Goal: Information Seeking & Learning: Learn about a topic

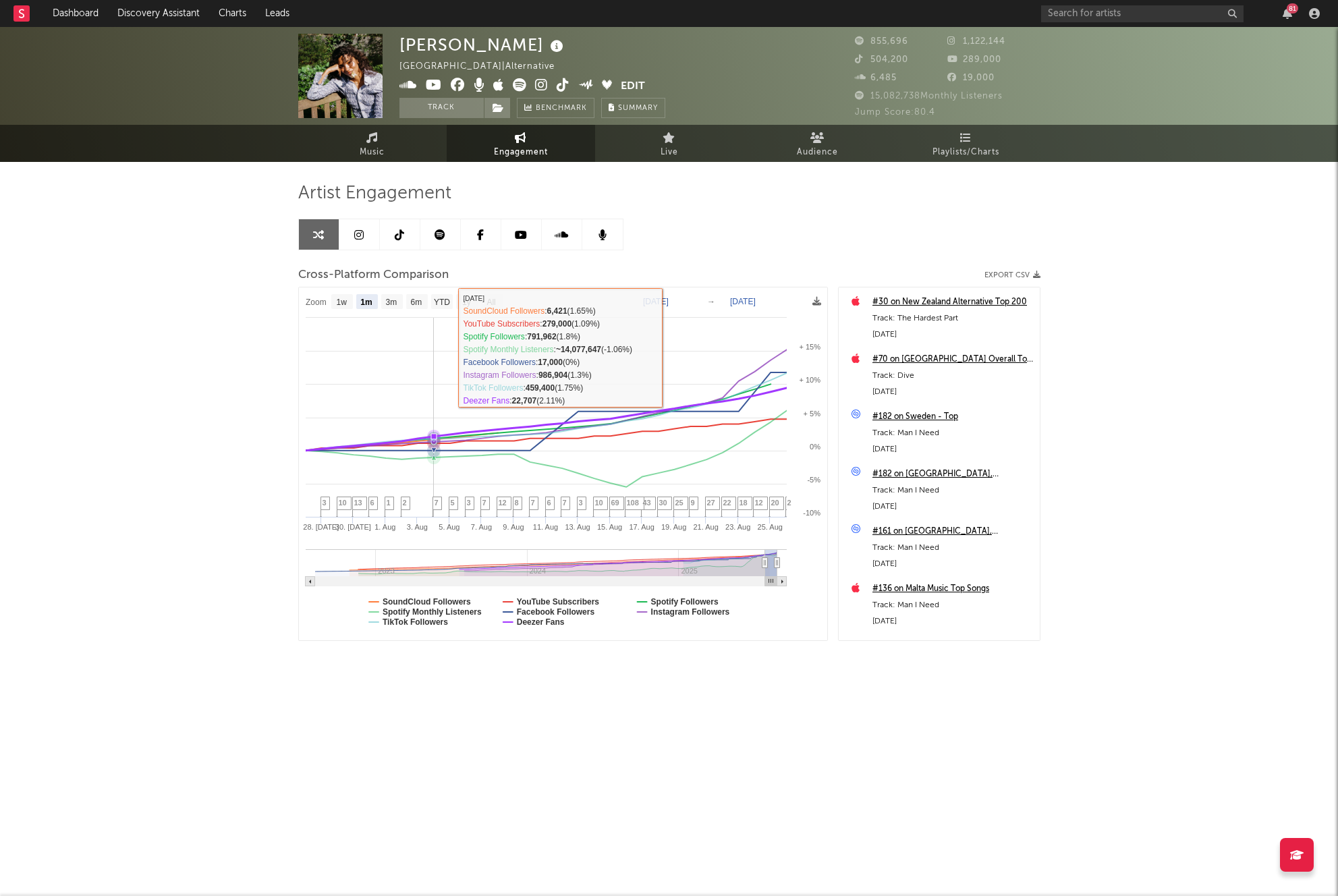
select select "1m"
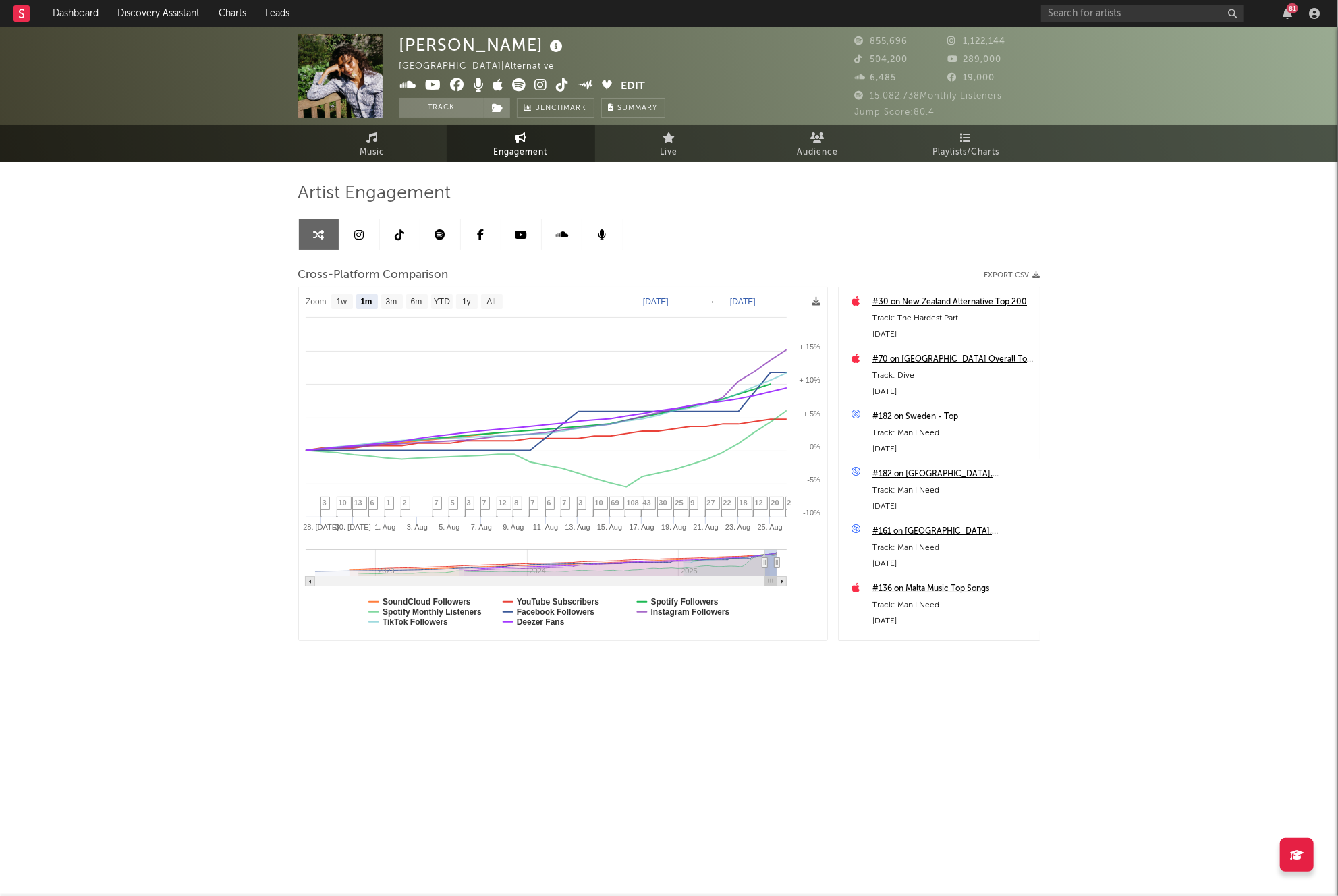
click at [427, 600] on text "SoundCloud Followers" at bounding box center [427, 602] width 88 height 10
select select "1m"
click at [423, 626] on rect at bounding box center [564, 463] width 529 height 353
click at [562, 603] on text "YouTube Subscribers" at bounding box center [557, 602] width 83 height 10
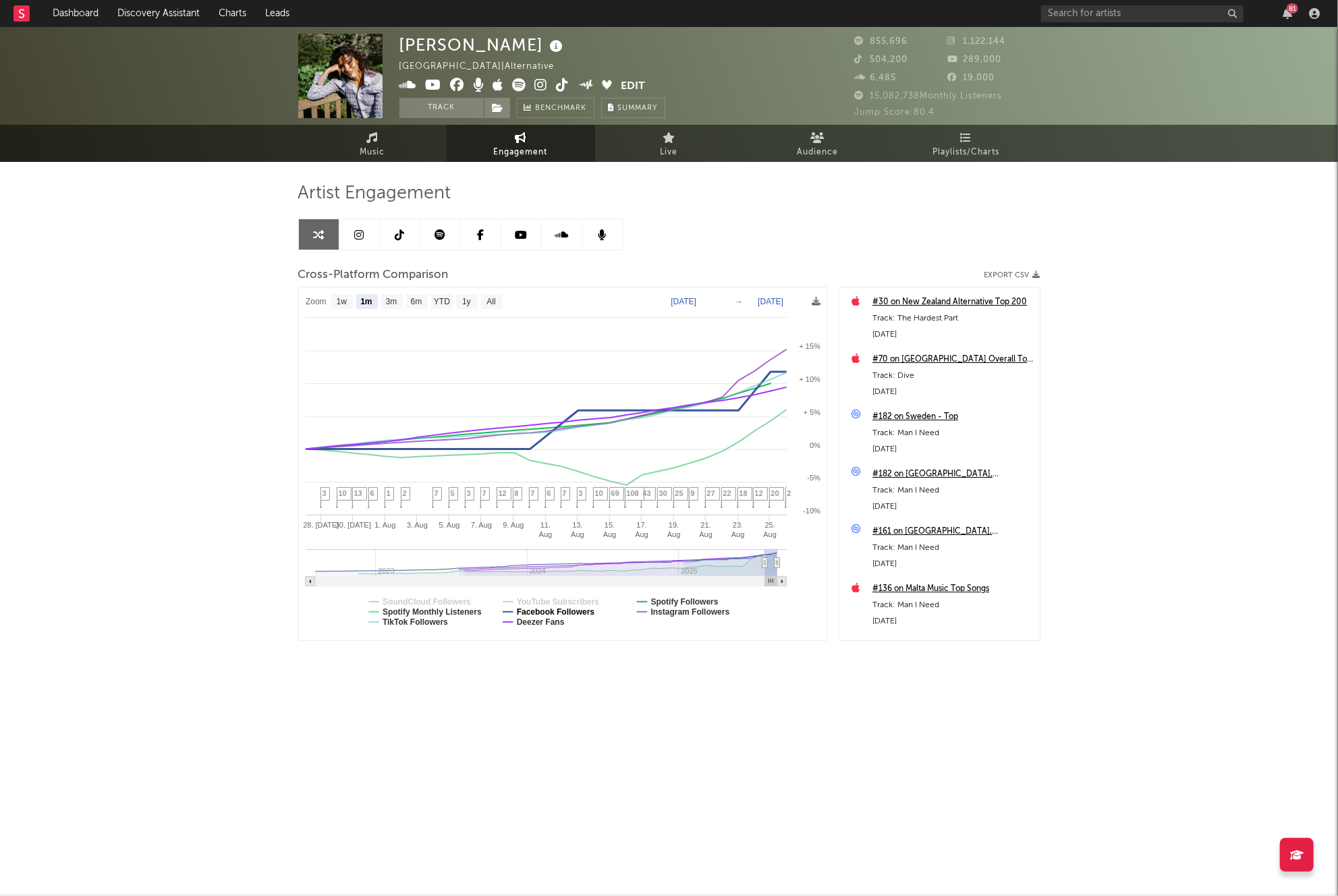
click at [562, 609] on text "Facebook Followers" at bounding box center [555, 612] width 78 height 10
select select "1m"
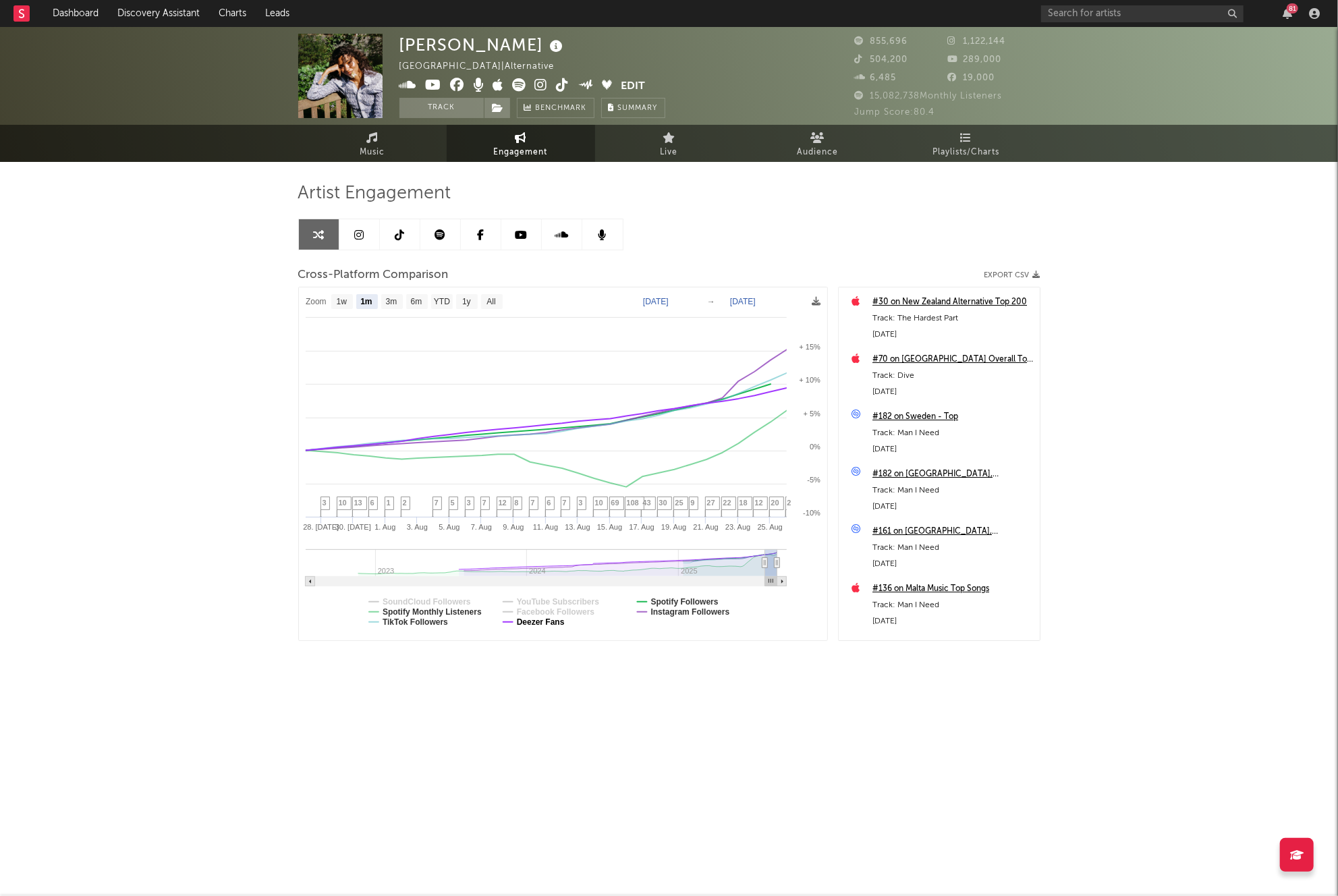
click at [557, 618] on text "Deezer Fans" at bounding box center [540, 622] width 48 height 10
select select "1m"
click at [683, 604] on text "Spotify Followers" at bounding box center [684, 602] width 68 height 10
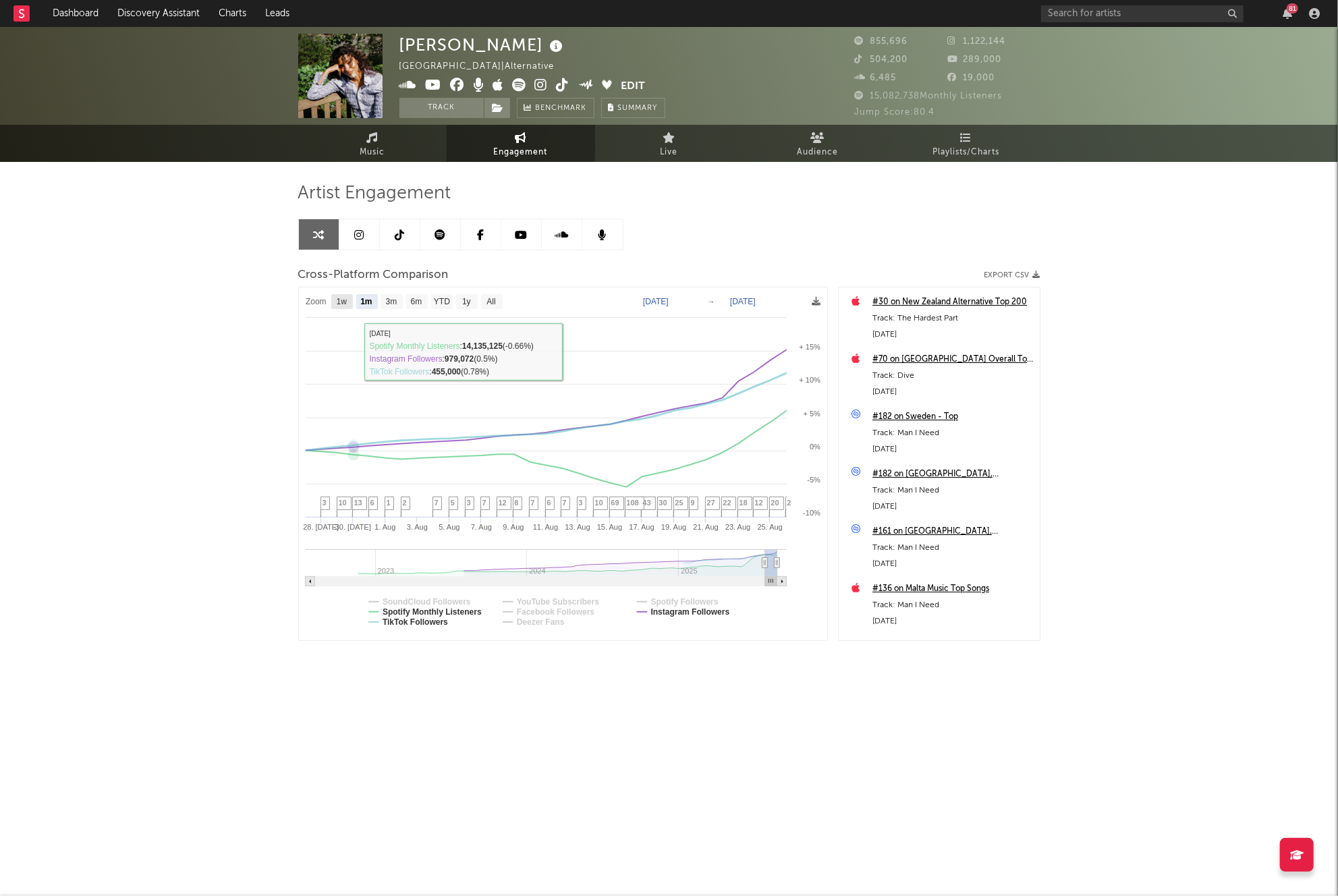
click at [344, 306] on rect at bounding box center [341, 302] width 21 height 15
select select "1w"
type input "[DATE]"
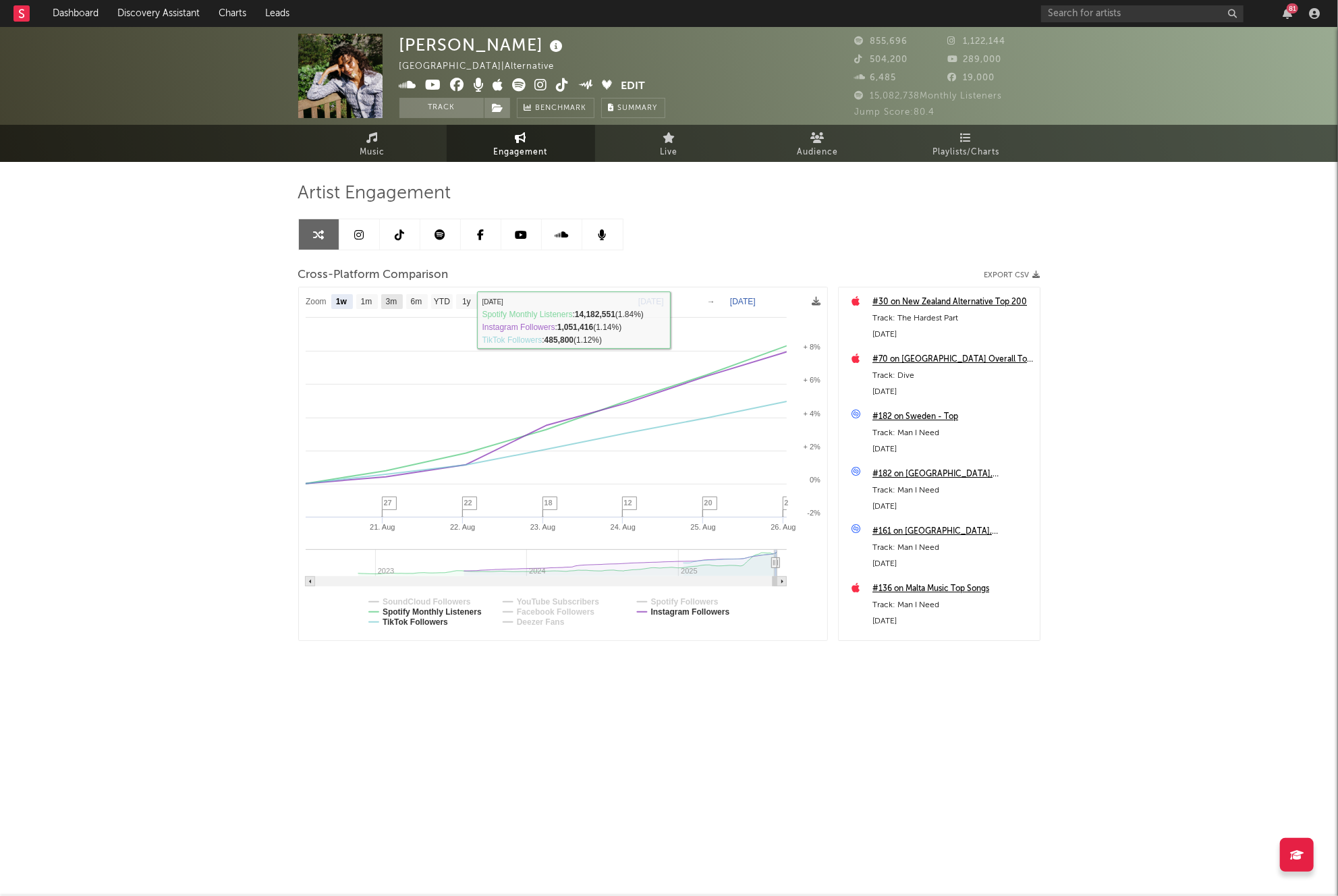
click at [386, 307] on rect at bounding box center [392, 302] width 21 height 15
select select "3m"
type input "[DATE]"
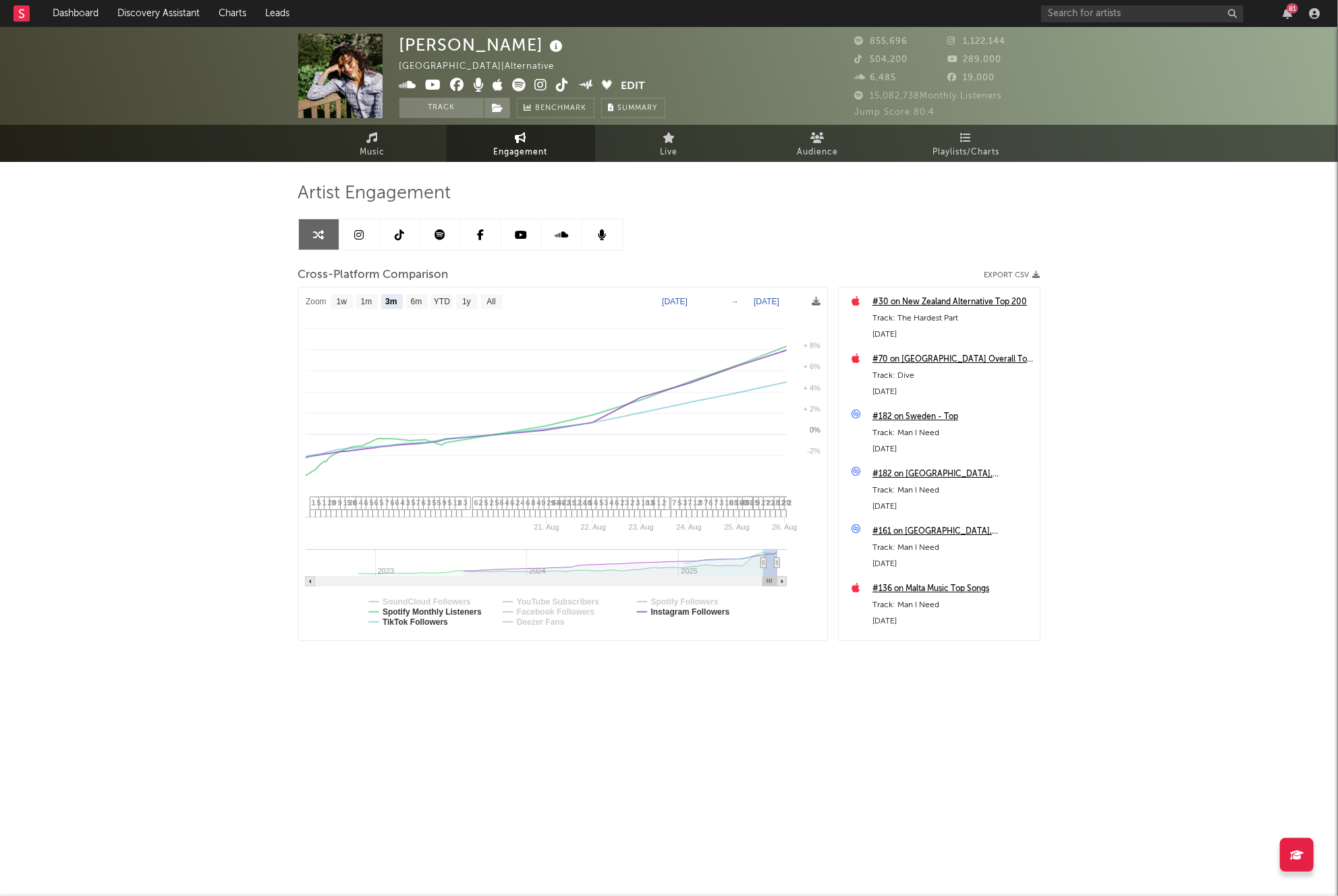
select select "3m"
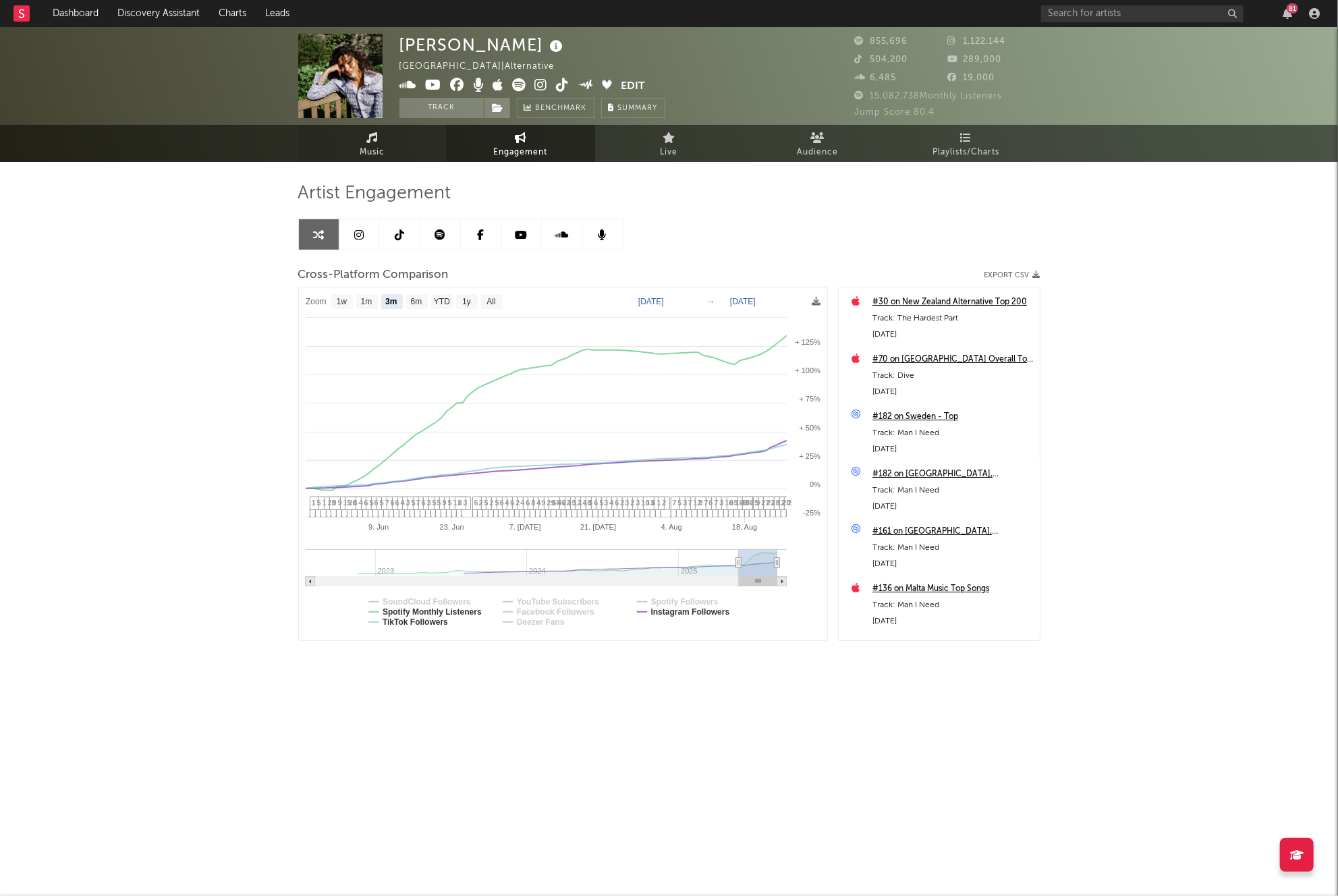
click at [386, 162] on link "Music" at bounding box center [373, 143] width 148 height 37
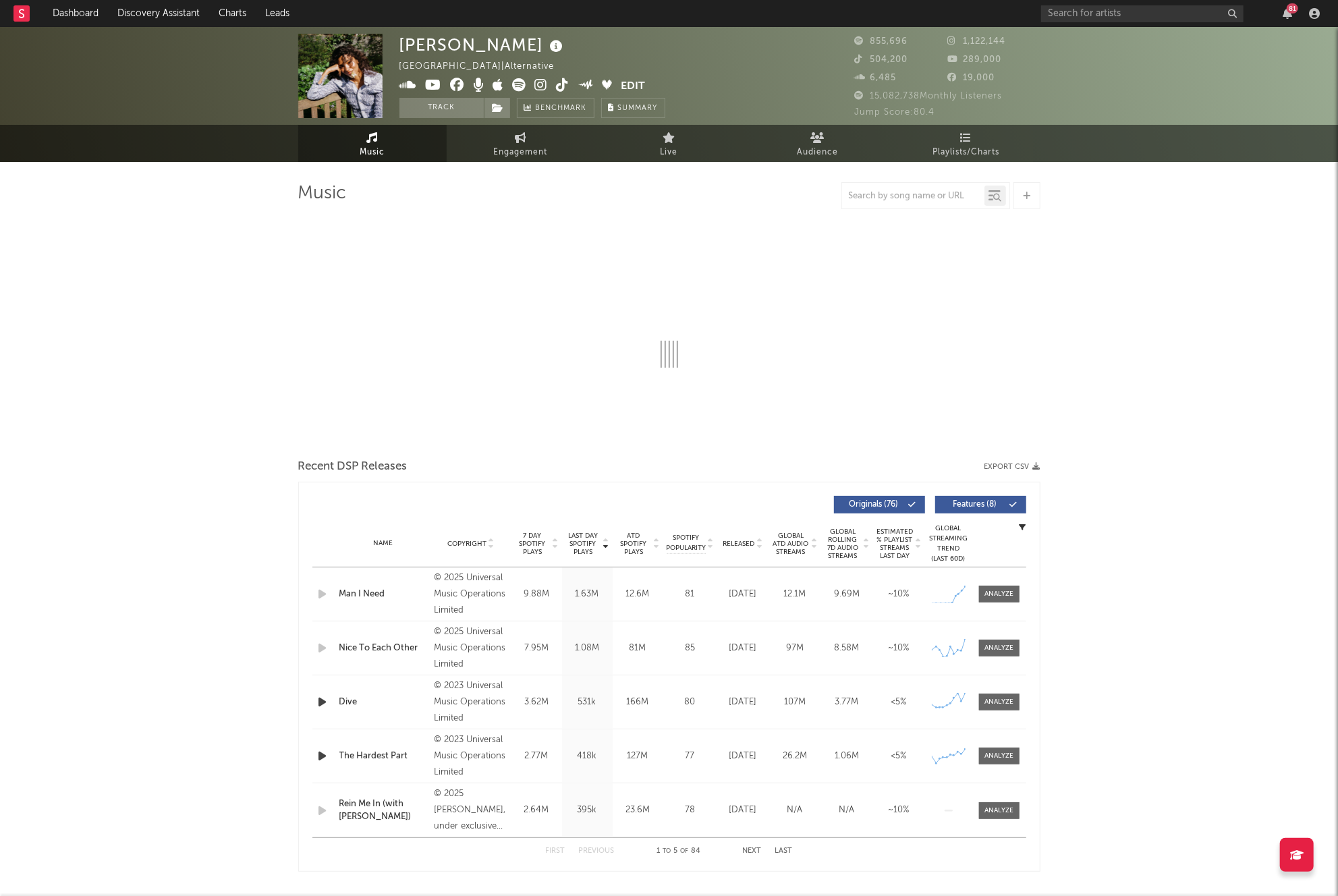
select select "6m"
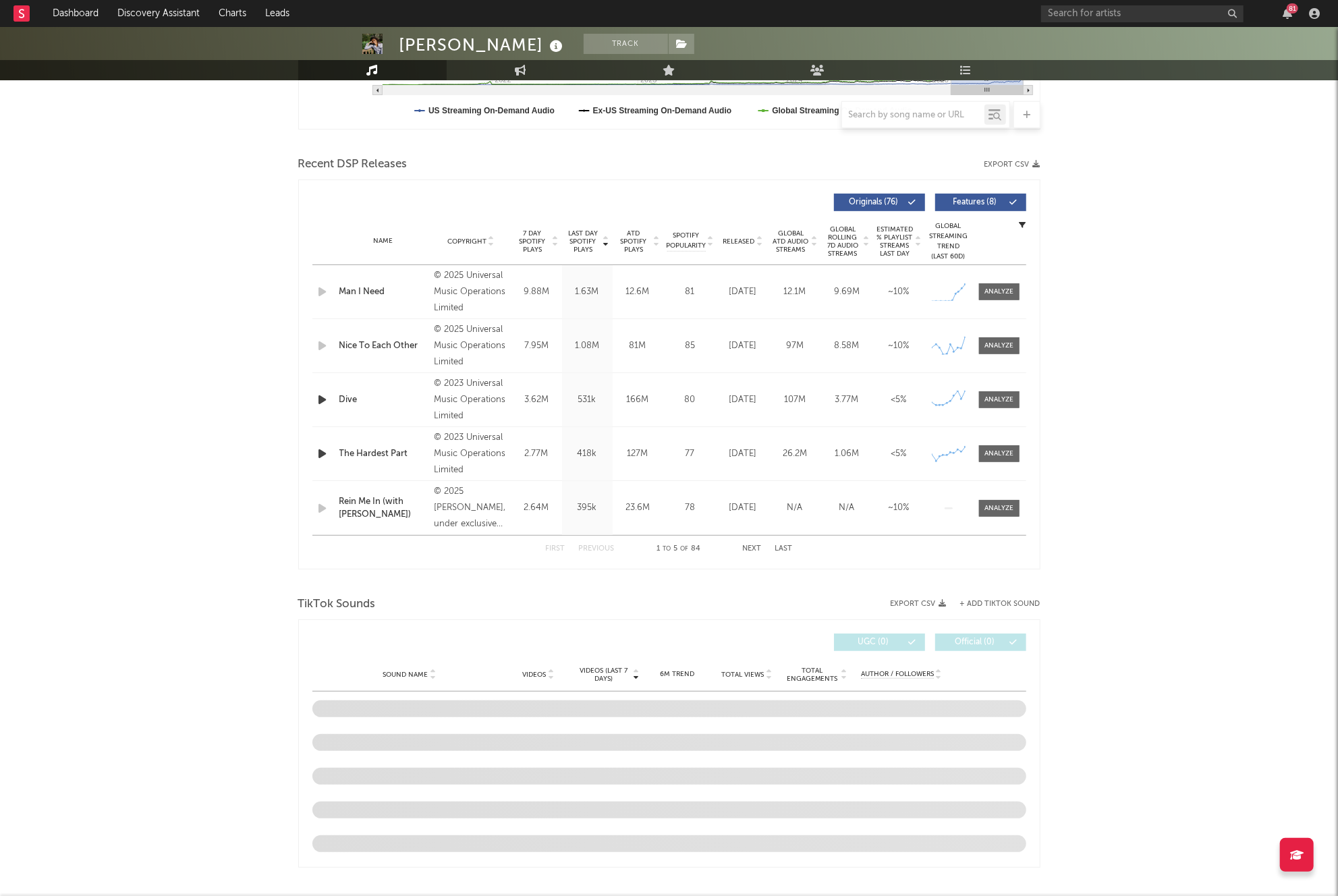
scroll to position [609, 0]
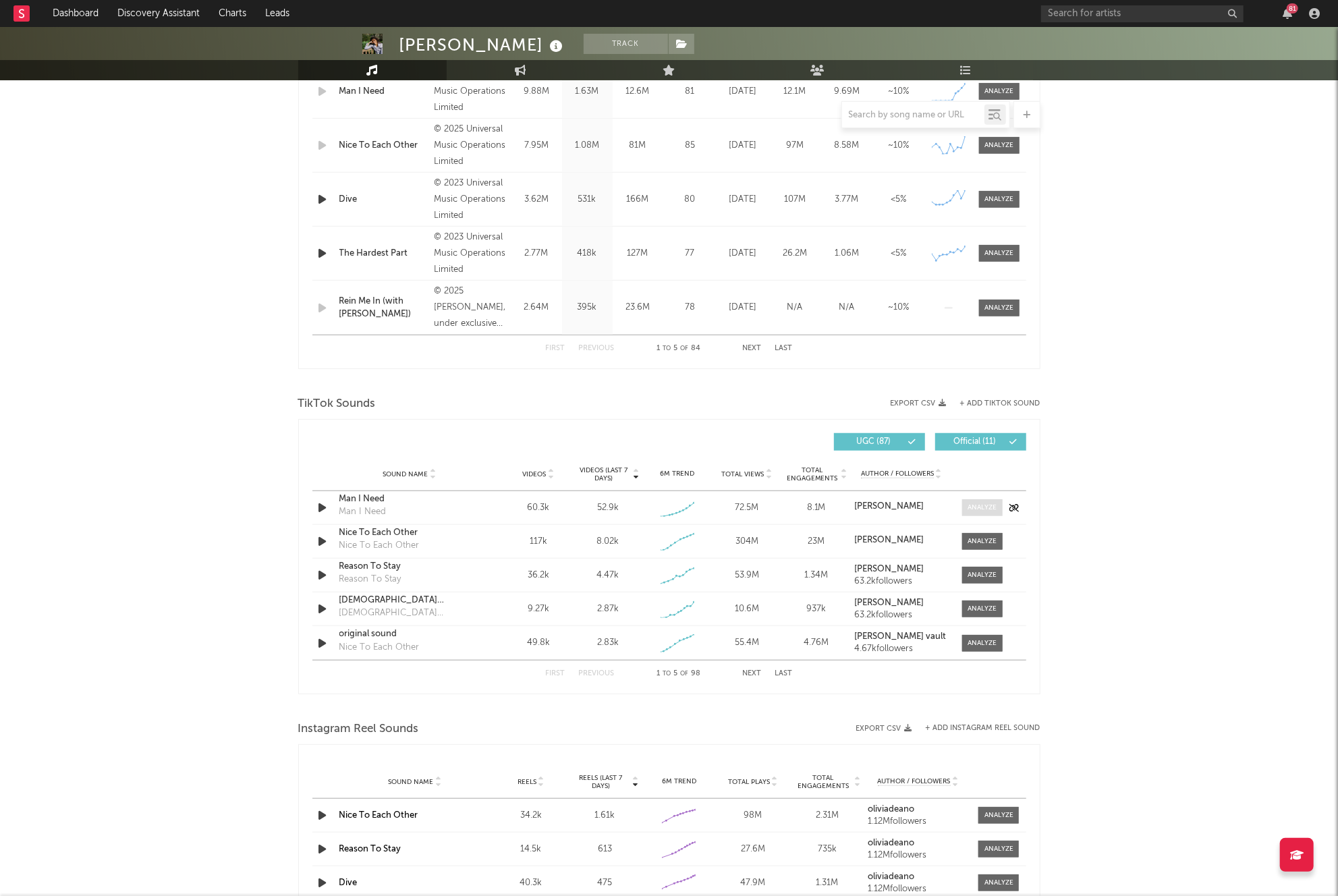
click at [978, 503] on div at bounding box center [982, 508] width 29 height 10
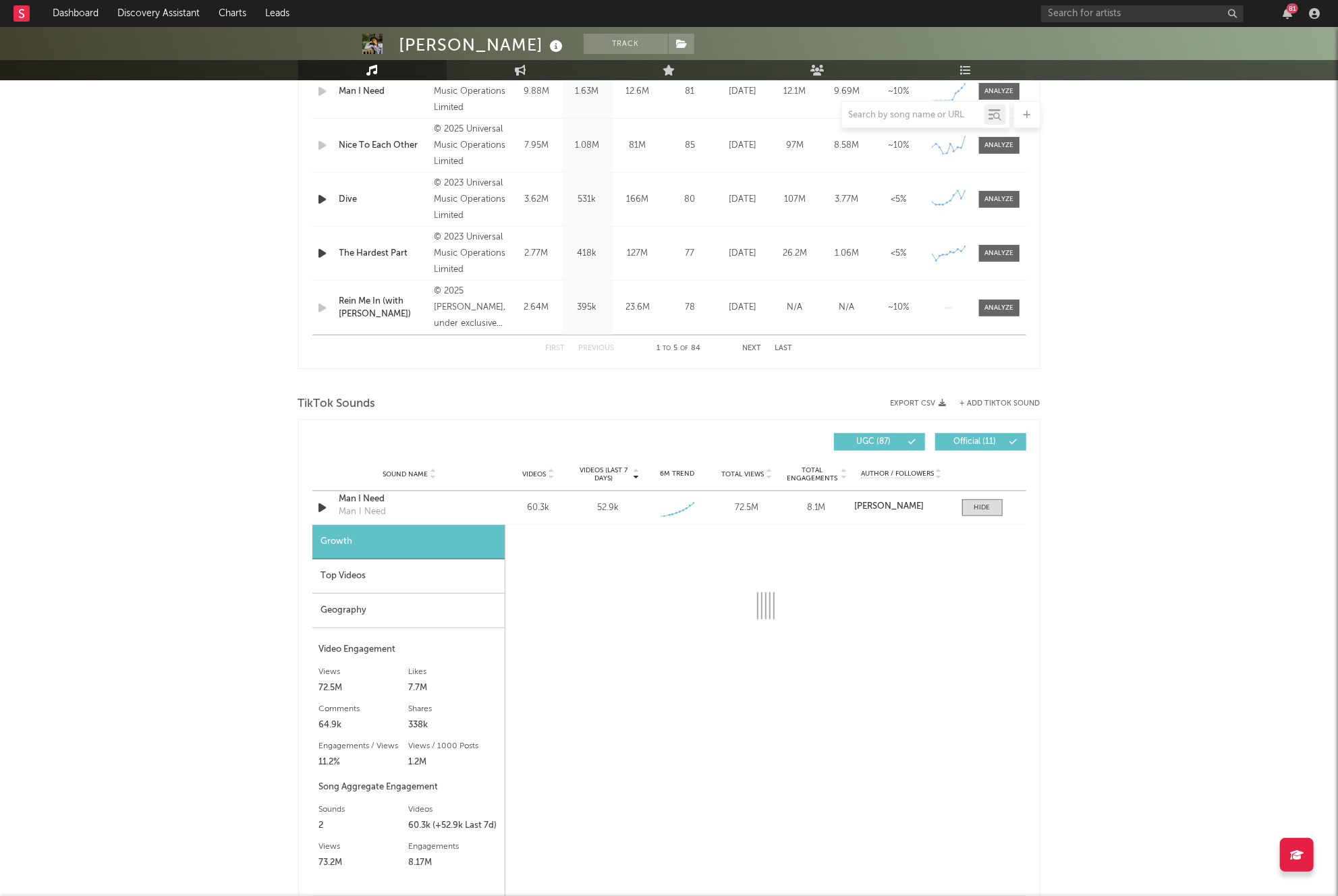
select select "1w"
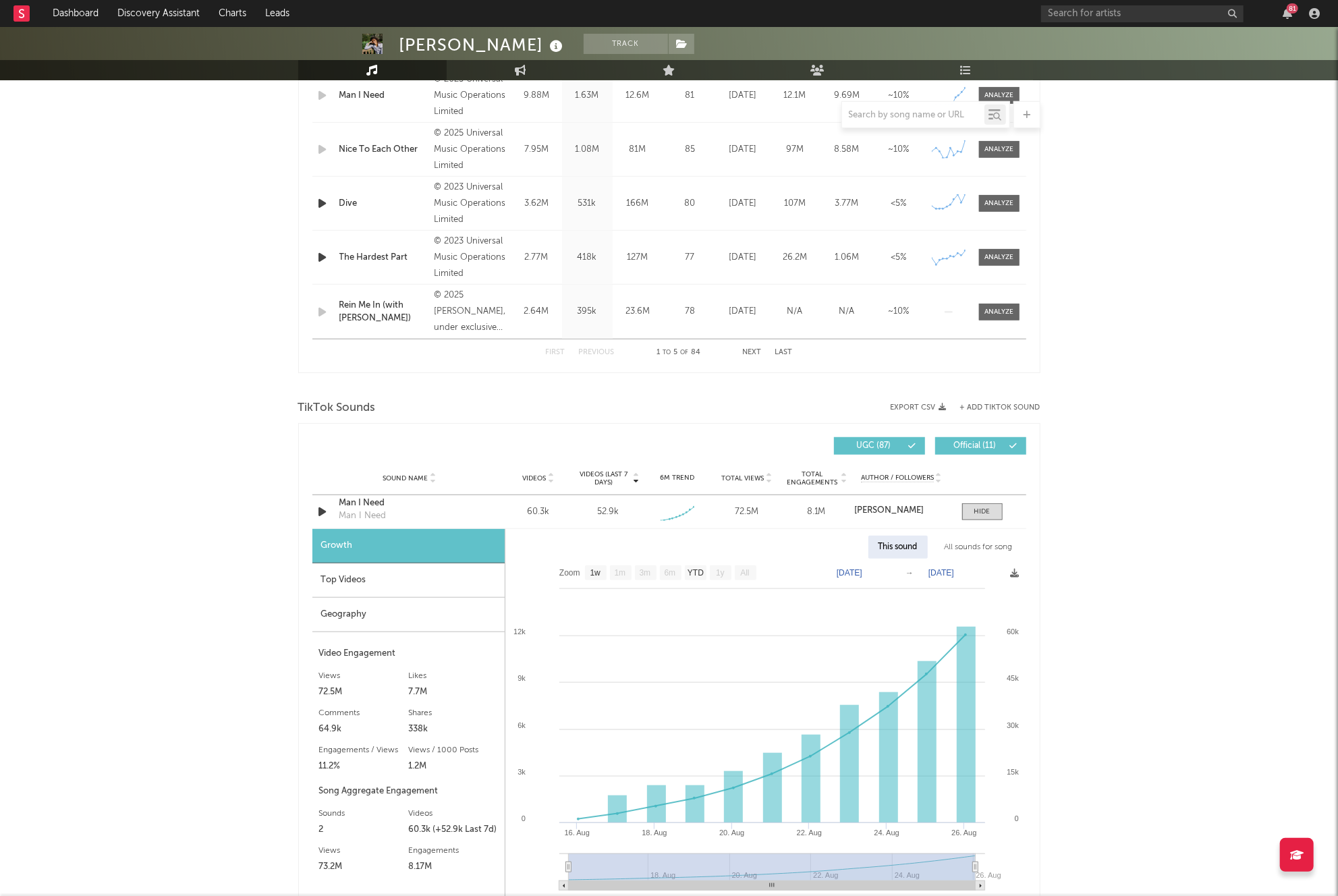
scroll to position [604, 0]
click at [978, 543] on div "All sounds for song" at bounding box center [978, 548] width 88 height 23
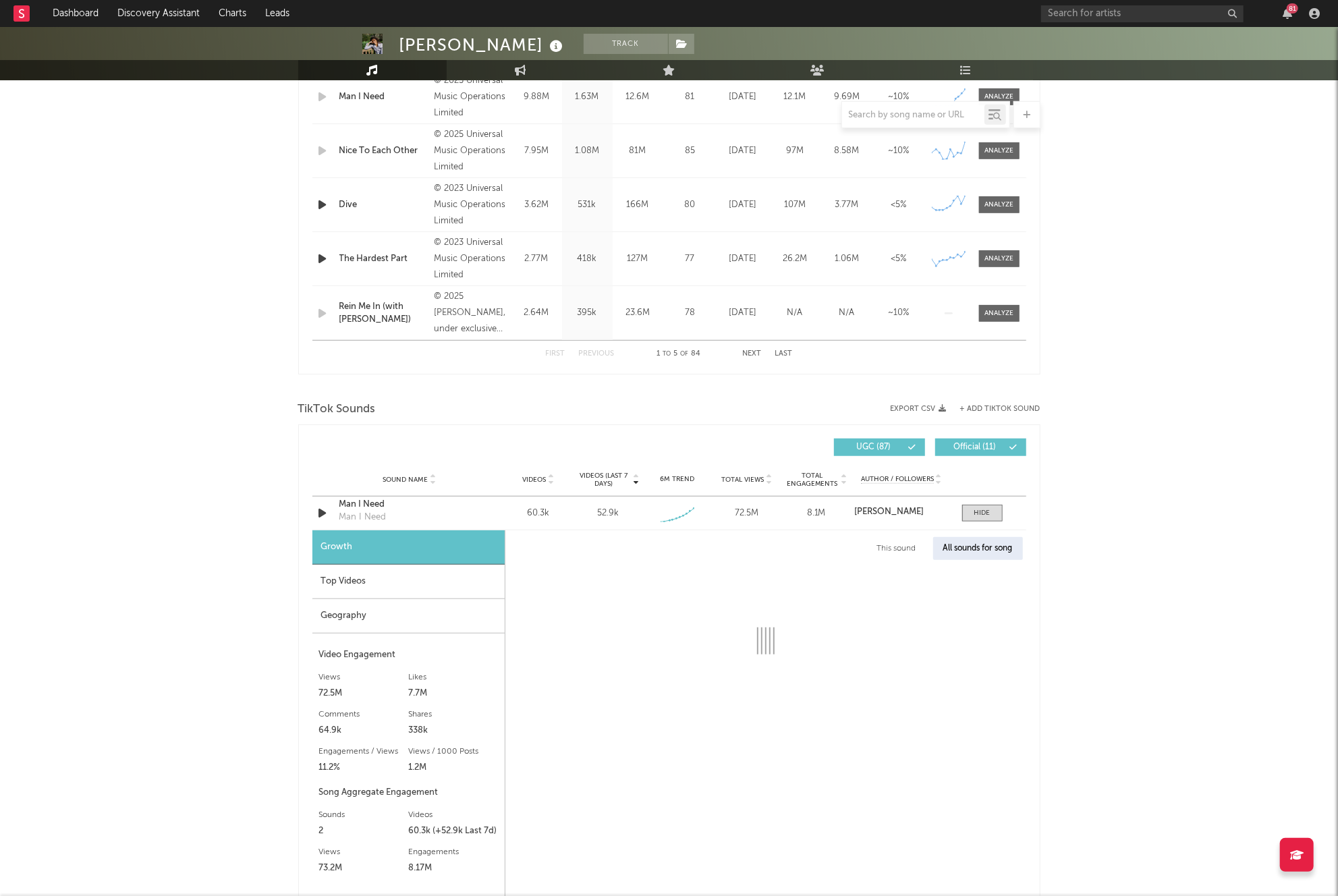
select select "1w"
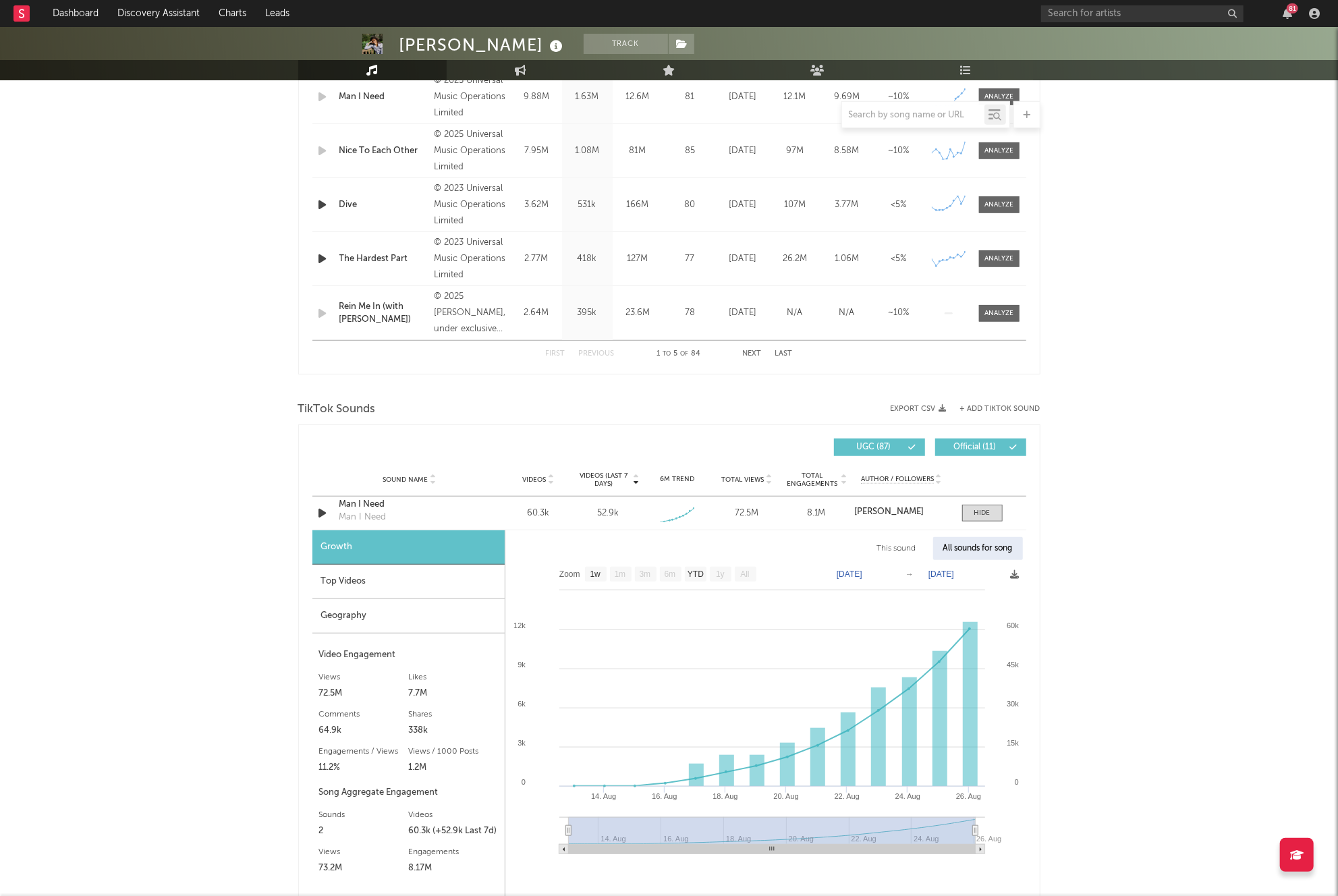
click at [462, 582] on div "Top Videos" at bounding box center [408, 582] width 193 height 34
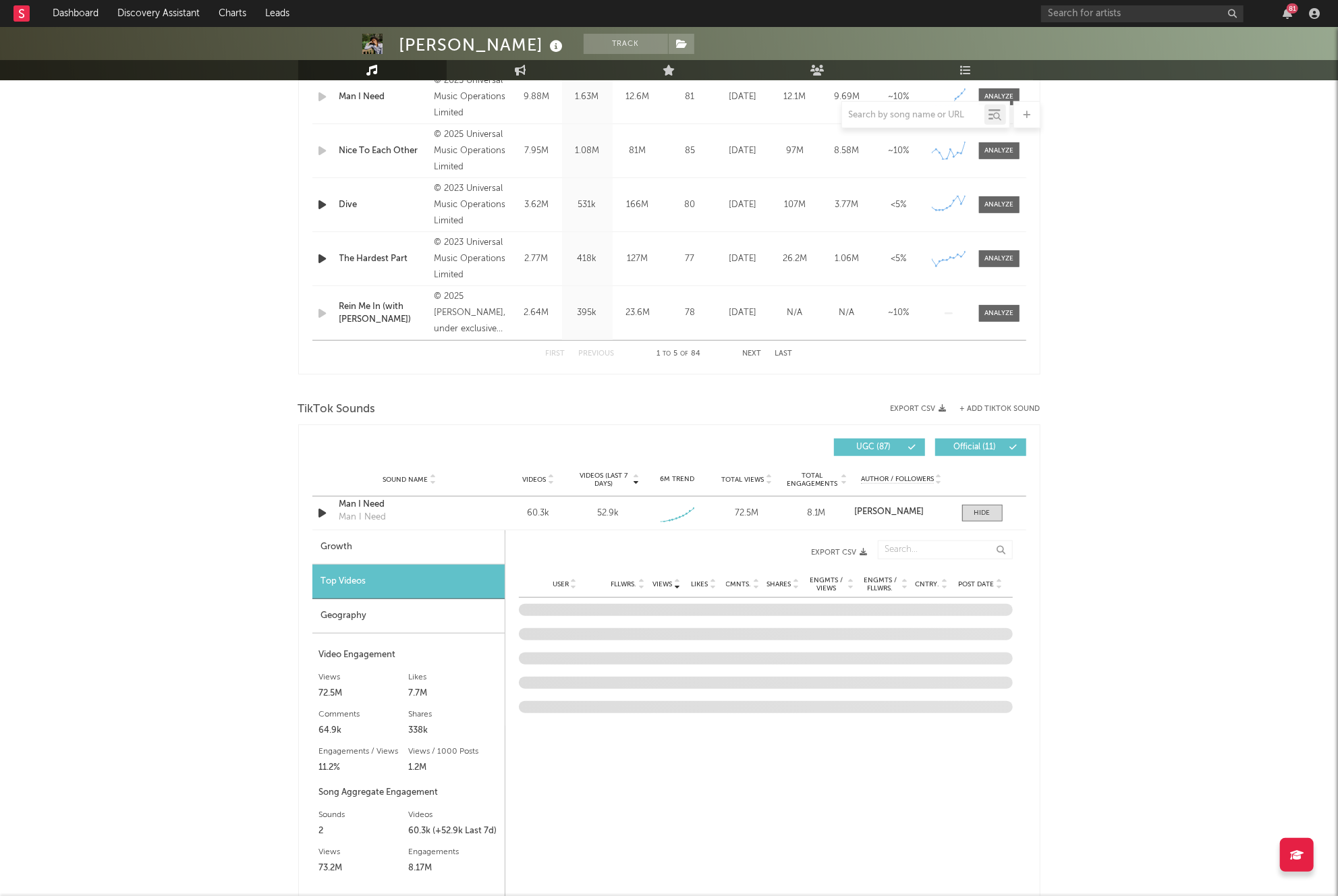
scroll to position [608, 0]
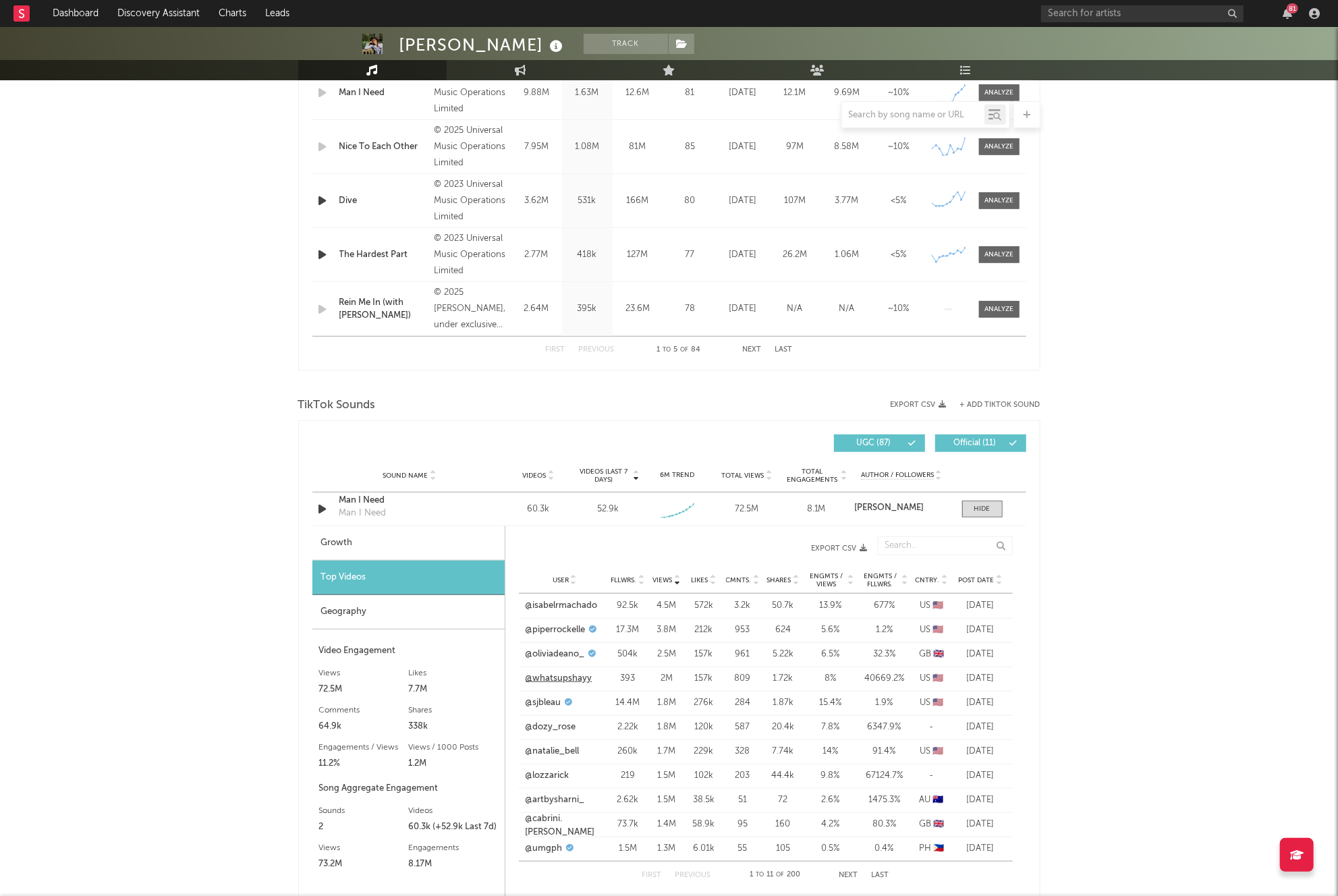
click at [565, 676] on link "@whatsupshayy" at bounding box center [559, 678] width 67 height 14
click at [971, 506] on span at bounding box center [982, 508] width 41 height 17
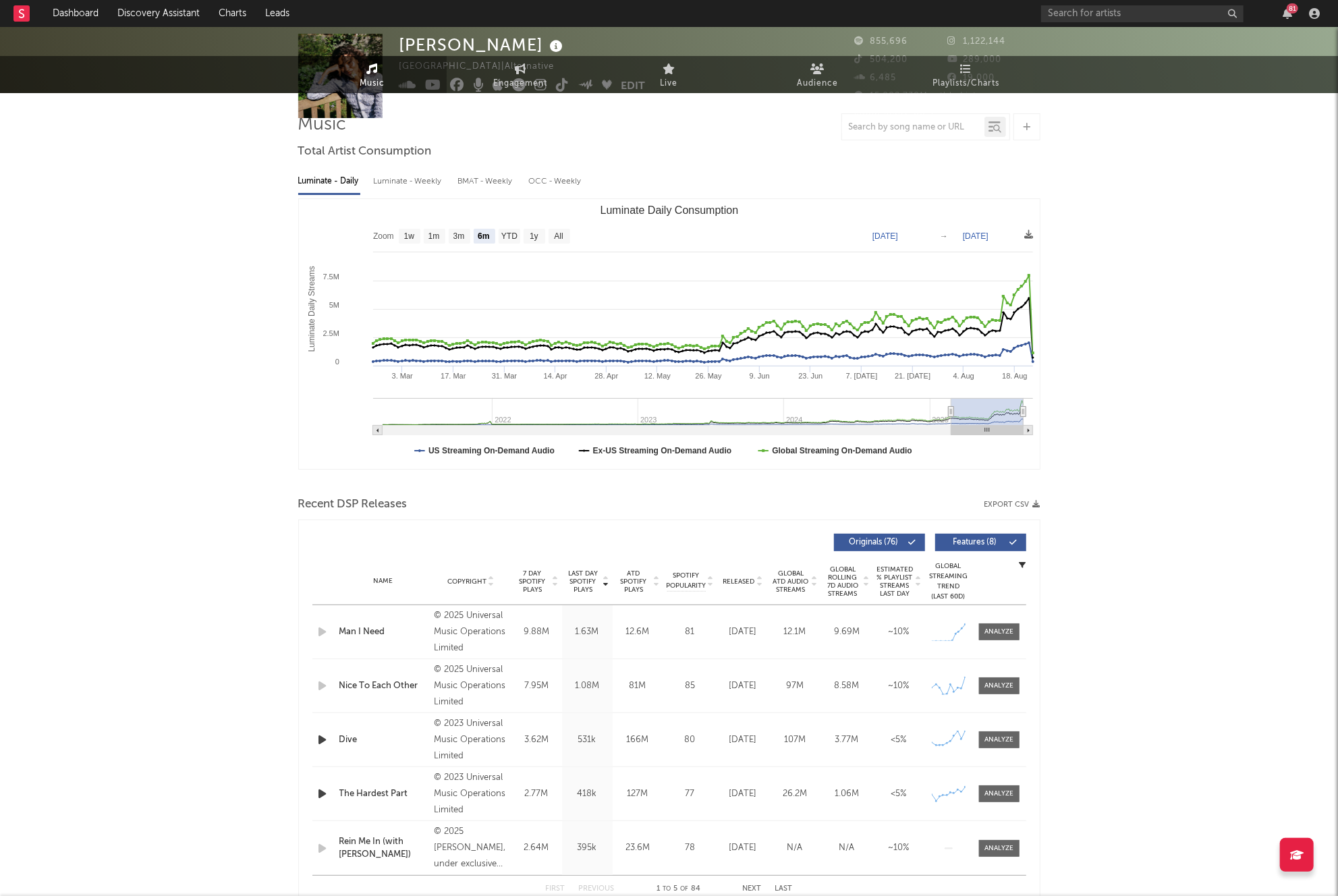
scroll to position [0, 0]
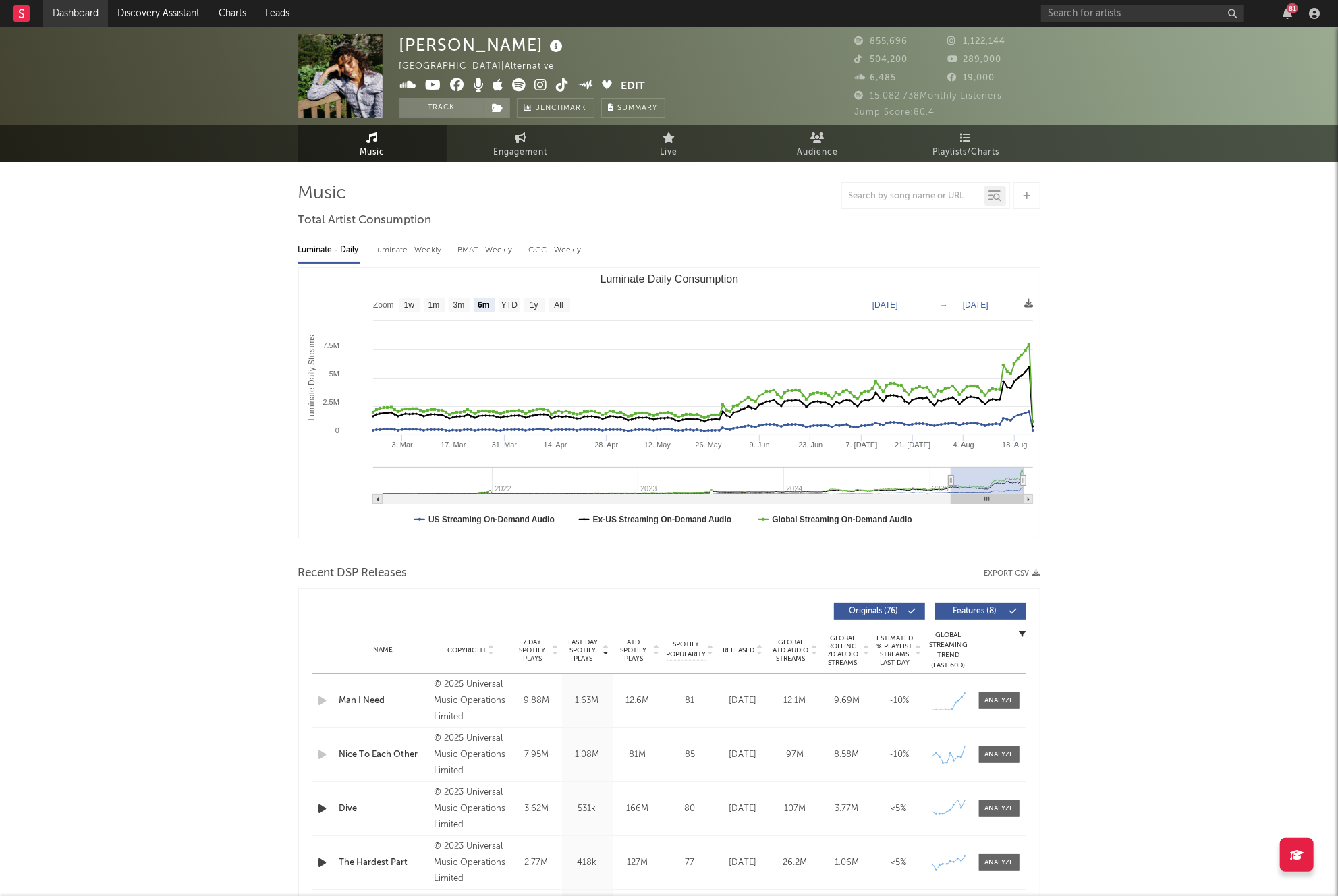
click at [72, 9] on link "Dashboard" at bounding box center [75, 14] width 64 height 27
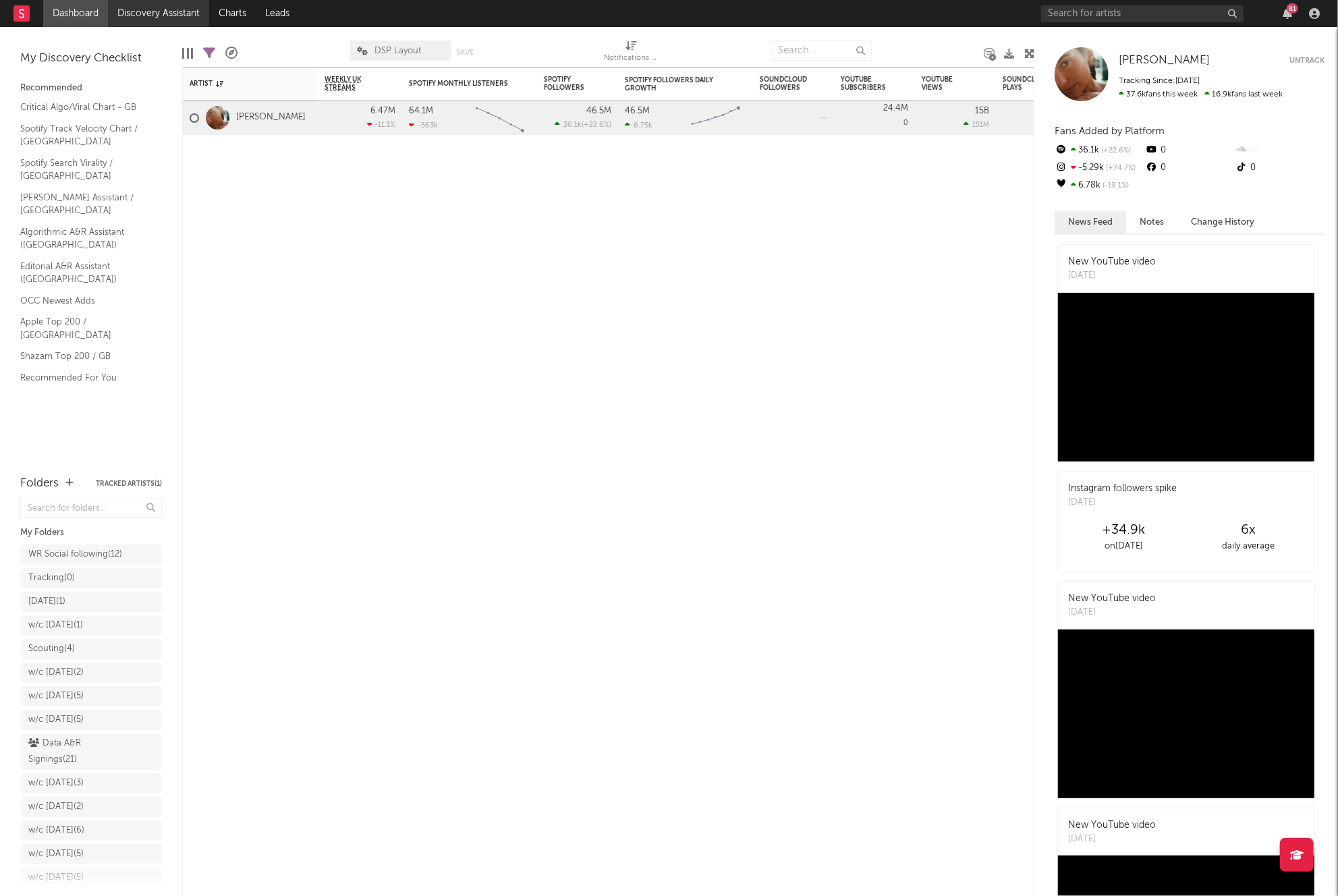
click at [148, 10] on link "Discovery Assistant" at bounding box center [158, 14] width 101 height 27
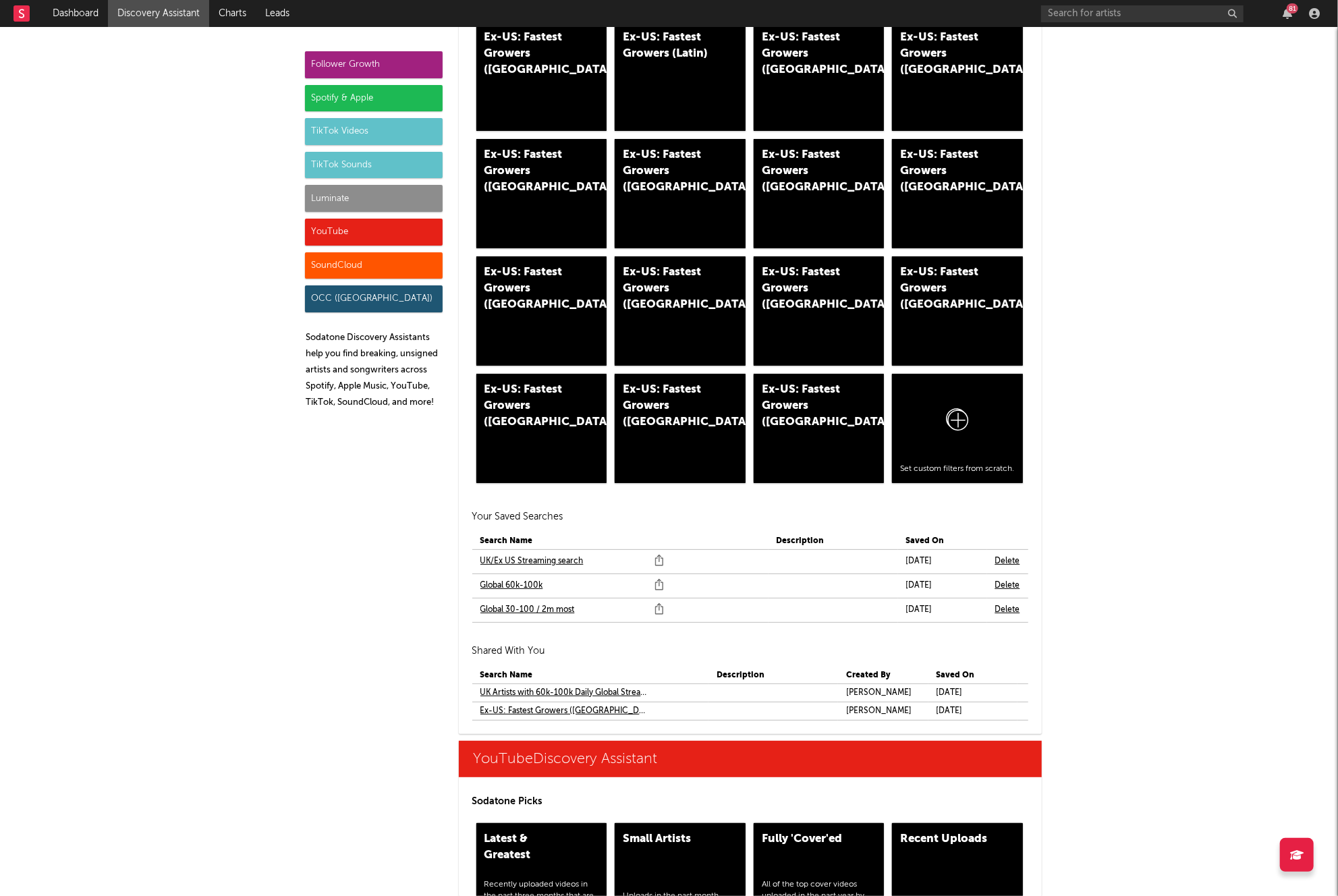
scroll to position [8082, 0]
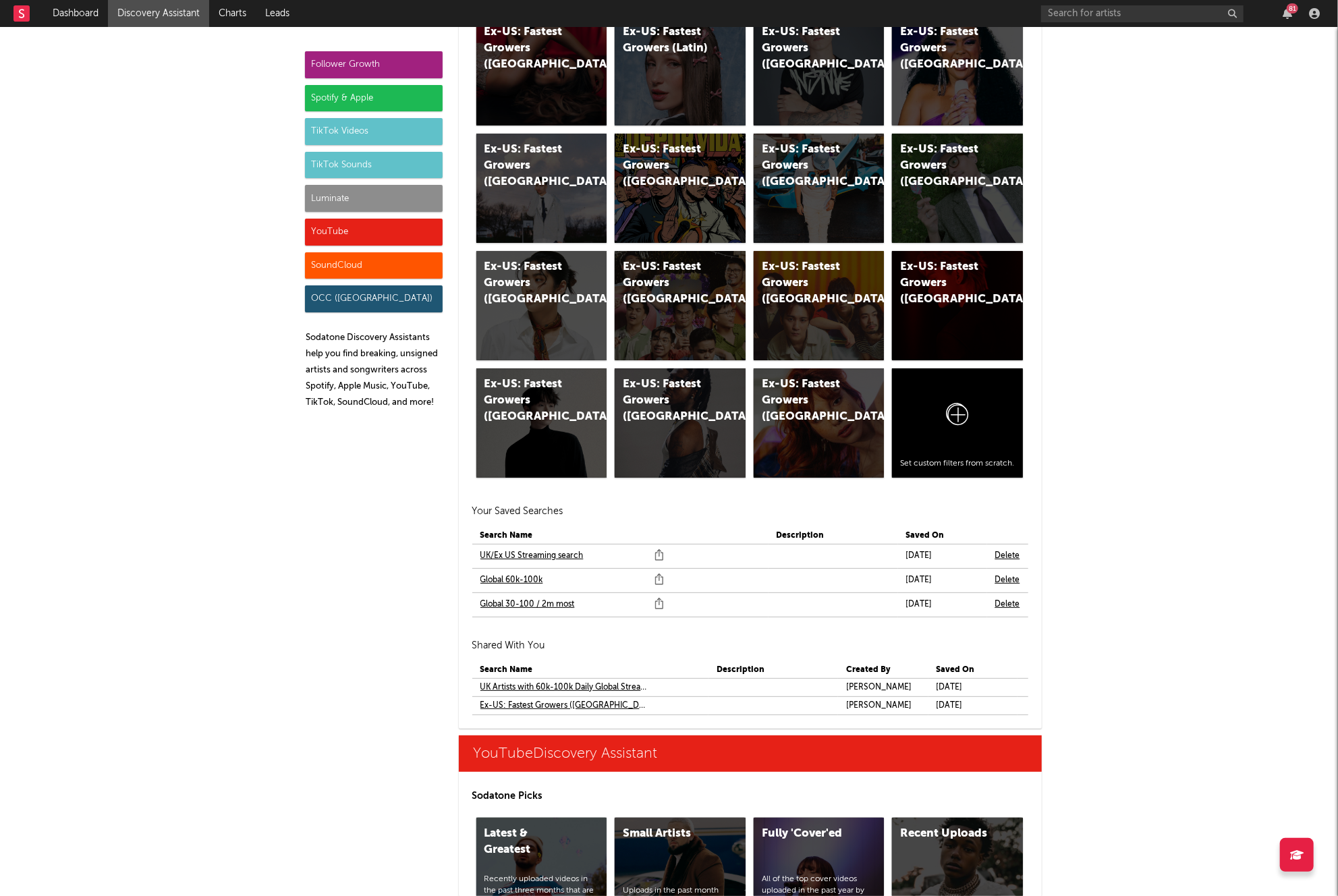
click at [549, 600] on link "Global 30-100 / 2m most" at bounding box center [528, 604] width 95 height 16
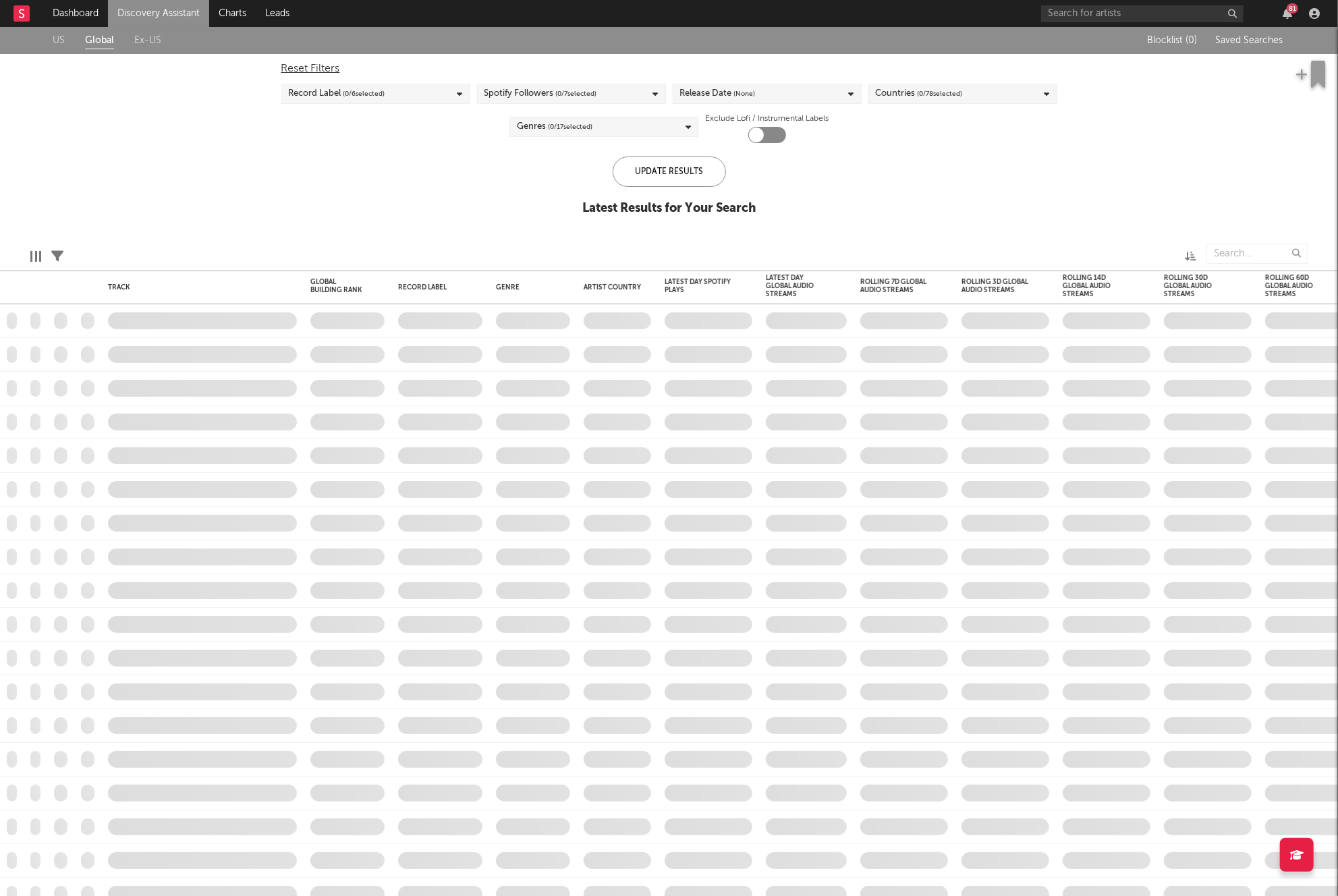
checkbox input "true"
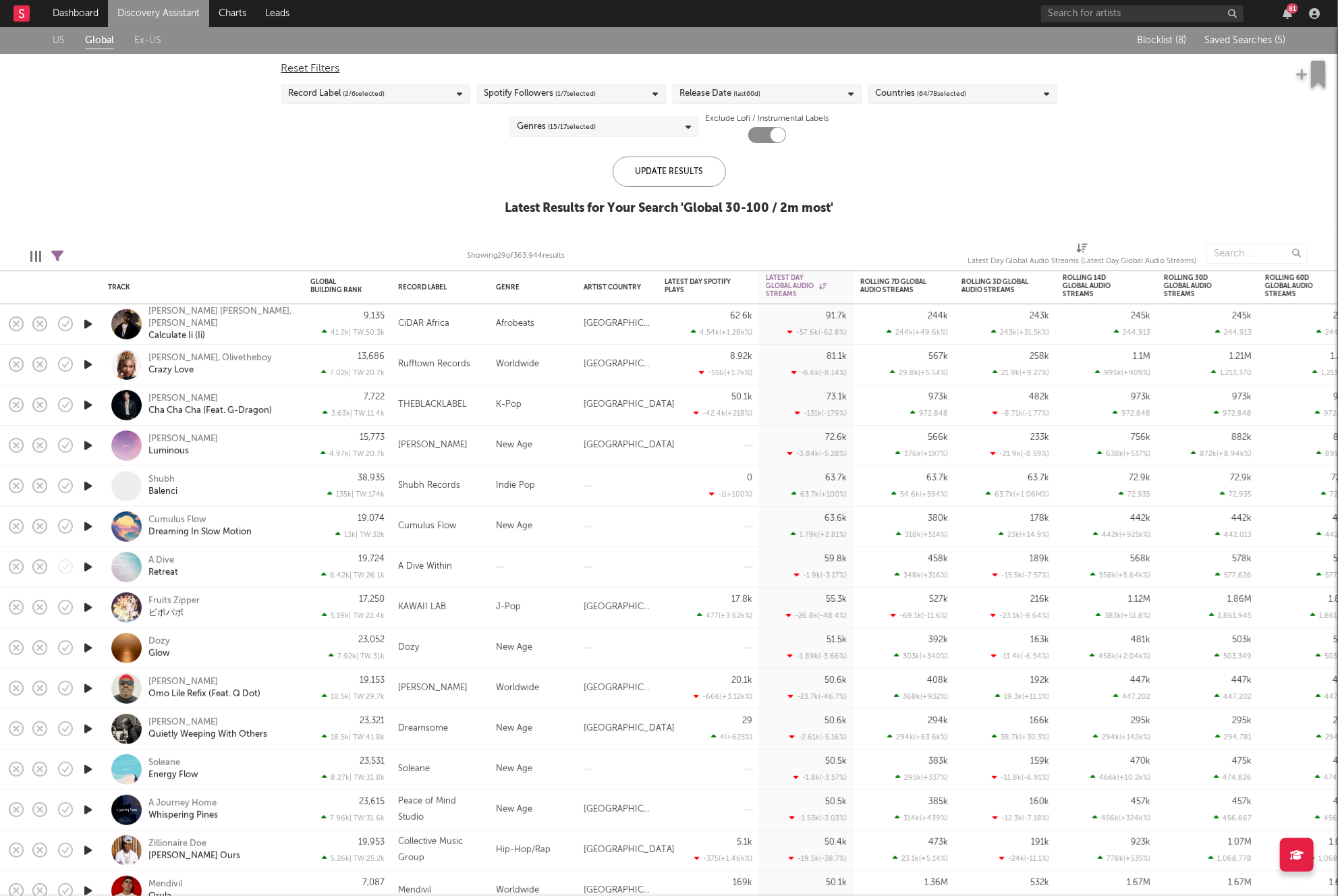
click at [57, 254] on icon at bounding box center [57, 255] width 12 height 12
select select "between"
select select "max"
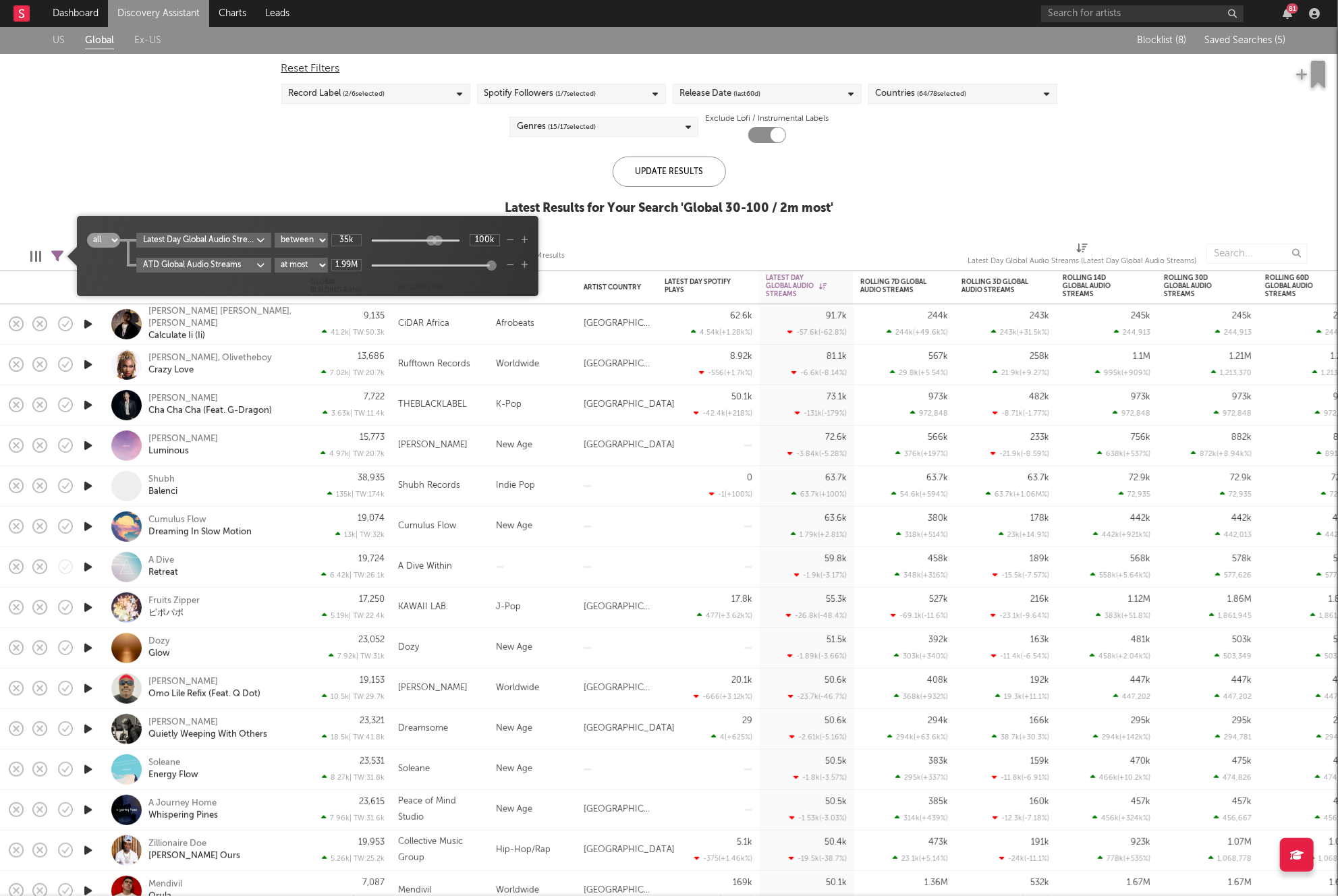
click at [519, 264] on div "ATD Global Audio Streams at least at most between 1.99M" at bounding box center [332, 265] width 392 height 15
drag, startPoint x: 513, startPoint y: 266, endPoint x: 494, endPoint y: 262, distance: 19.4
click at [513, 266] on icon "button" at bounding box center [510, 265] width 7 height 8
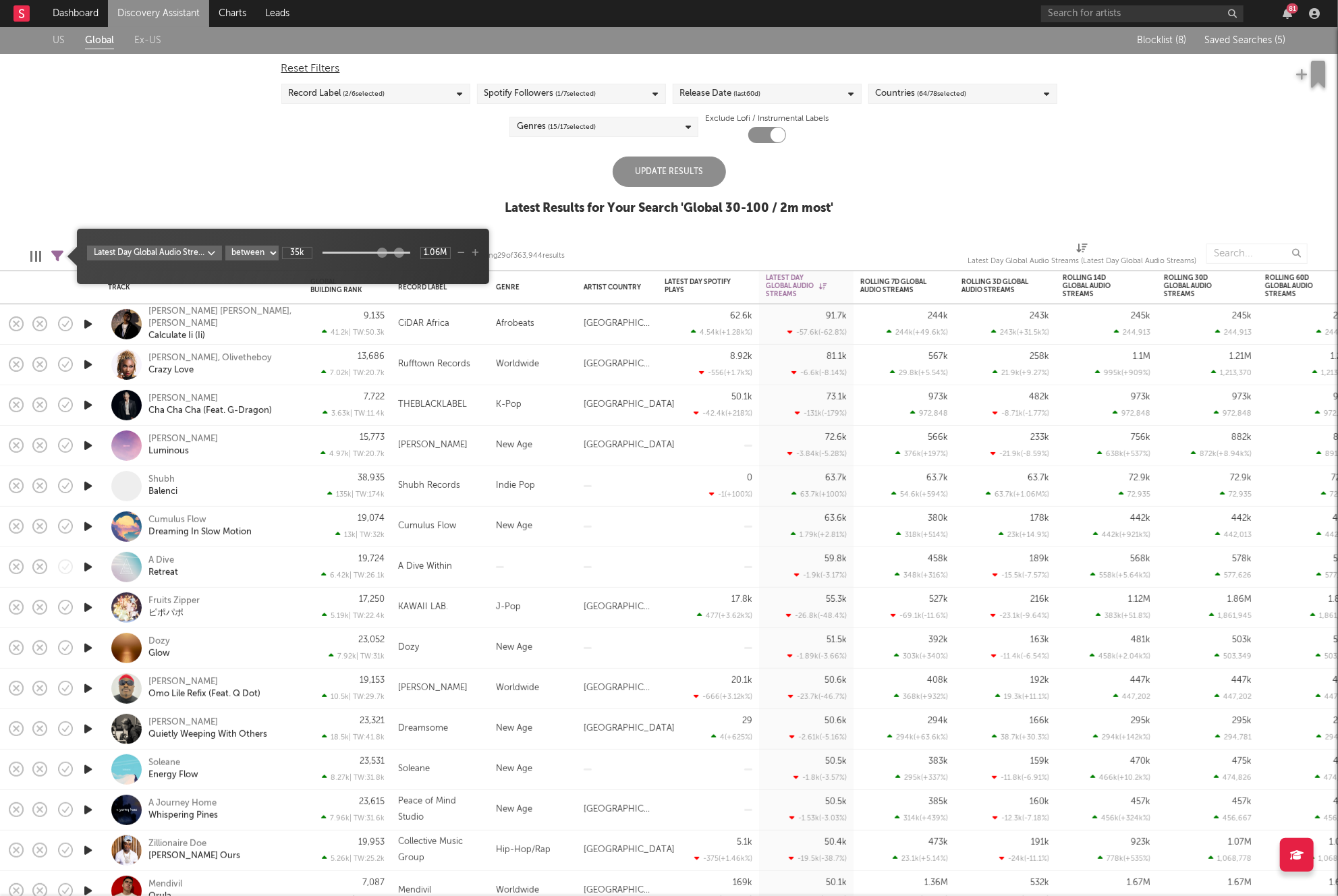
type input "1.2M"
drag, startPoint x: 387, startPoint y: 254, endPoint x: 470, endPoint y: 243, distance: 83.7
click at [401, 254] on div at bounding box center [401, 252] width 10 height 10
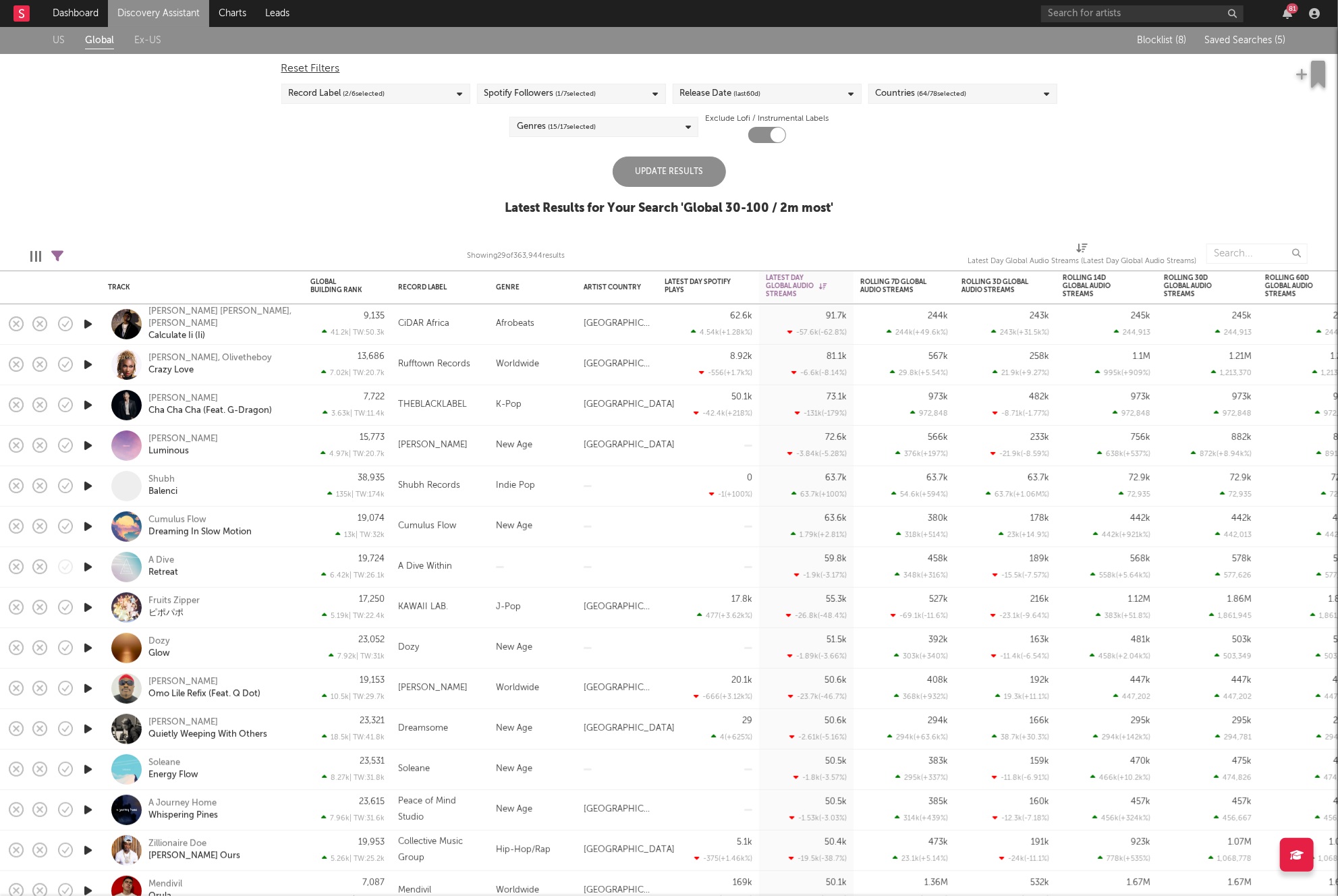
click at [659, 179] on div "Update Results" at bounding box center [669, 172] width 113 height 30
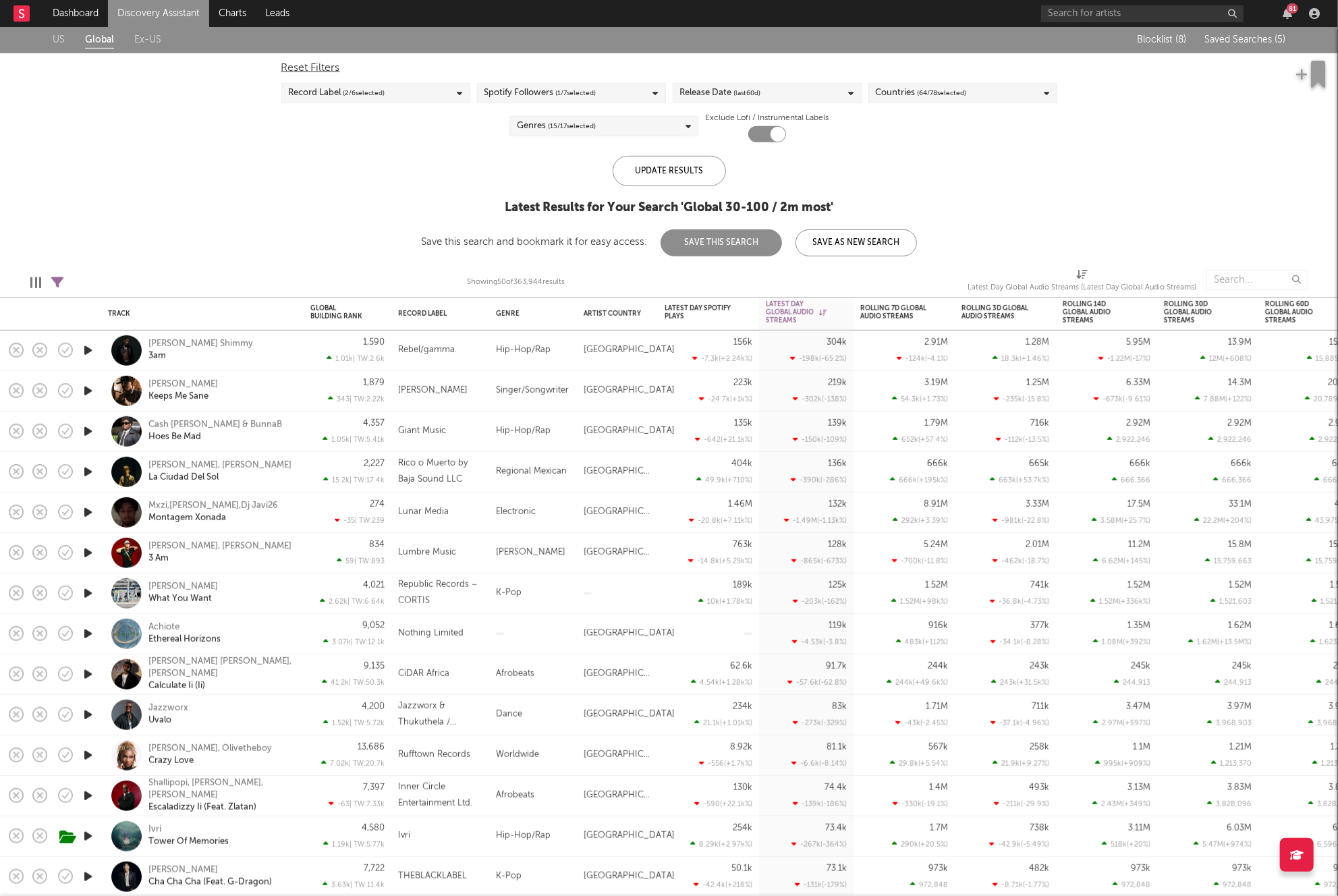
click at [824, 94] on div "Release Date (last 60 d)" at bounding box center [767, 92] width 189 height 20
drag, startPoint x: 707, startPoint y: 172, endPoint x: 776, endPoint y: 205, distance: 76.5
click at [707, 172] on div "Last 180 Days" at bounding box center [776, 177] width 157 height 16
click at [680, 172] on input "Last 180 Days" at bounding box center [680, 177] width 0 height 16
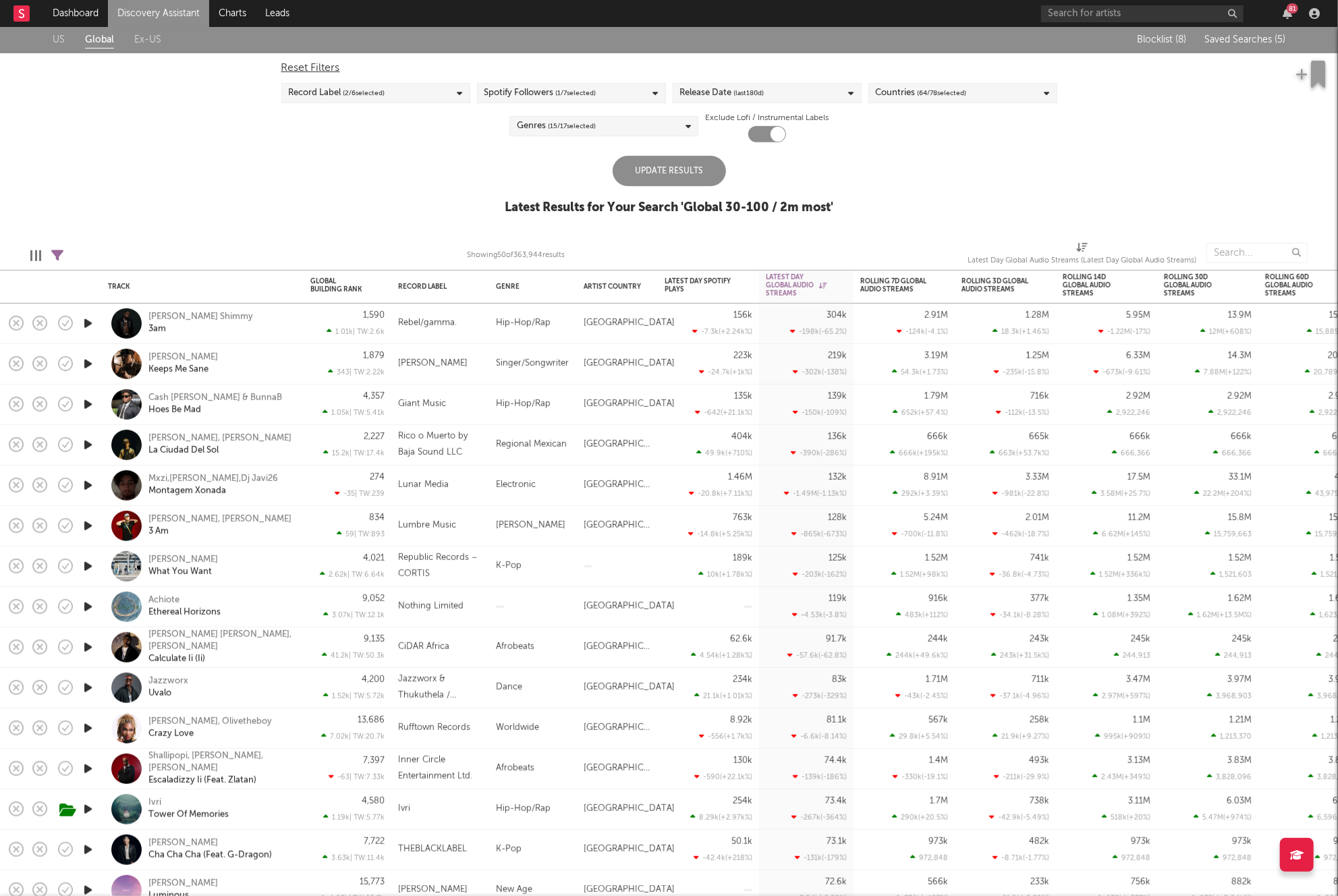
drag, startPoint x: 902, startPoint y: 148, endPoint x: 773, endPoint y: 138, distance: 129.4
click at [902, 148] on div "US Global Ex-US Blocklist ( 8 ) Saved Searches ( 5 ) Reset Filters Record Label…" at bounding box center [669, 127] width 1338 height 203
click at [613, 94] on div "Spotify Followers ( 1 / 7 selected)" at bounding box center [571, 92] width 189 height 20
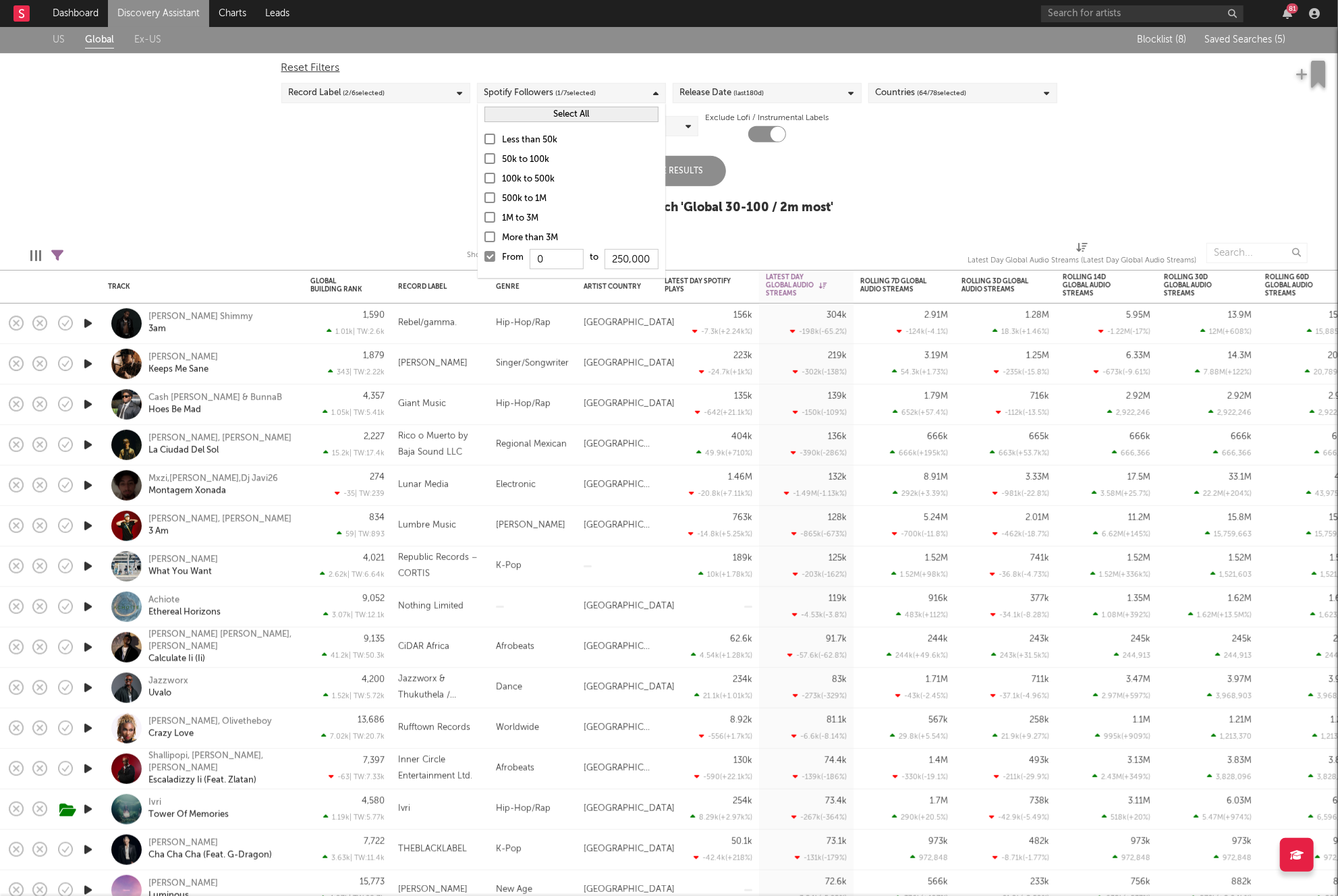
click at [942, 121] on div "Reset Filters Record Label ( 2 / 6 selected) Spotify Followers ( 1 / 7 selected…" at bounding box center [669, 98] width 790 height 89
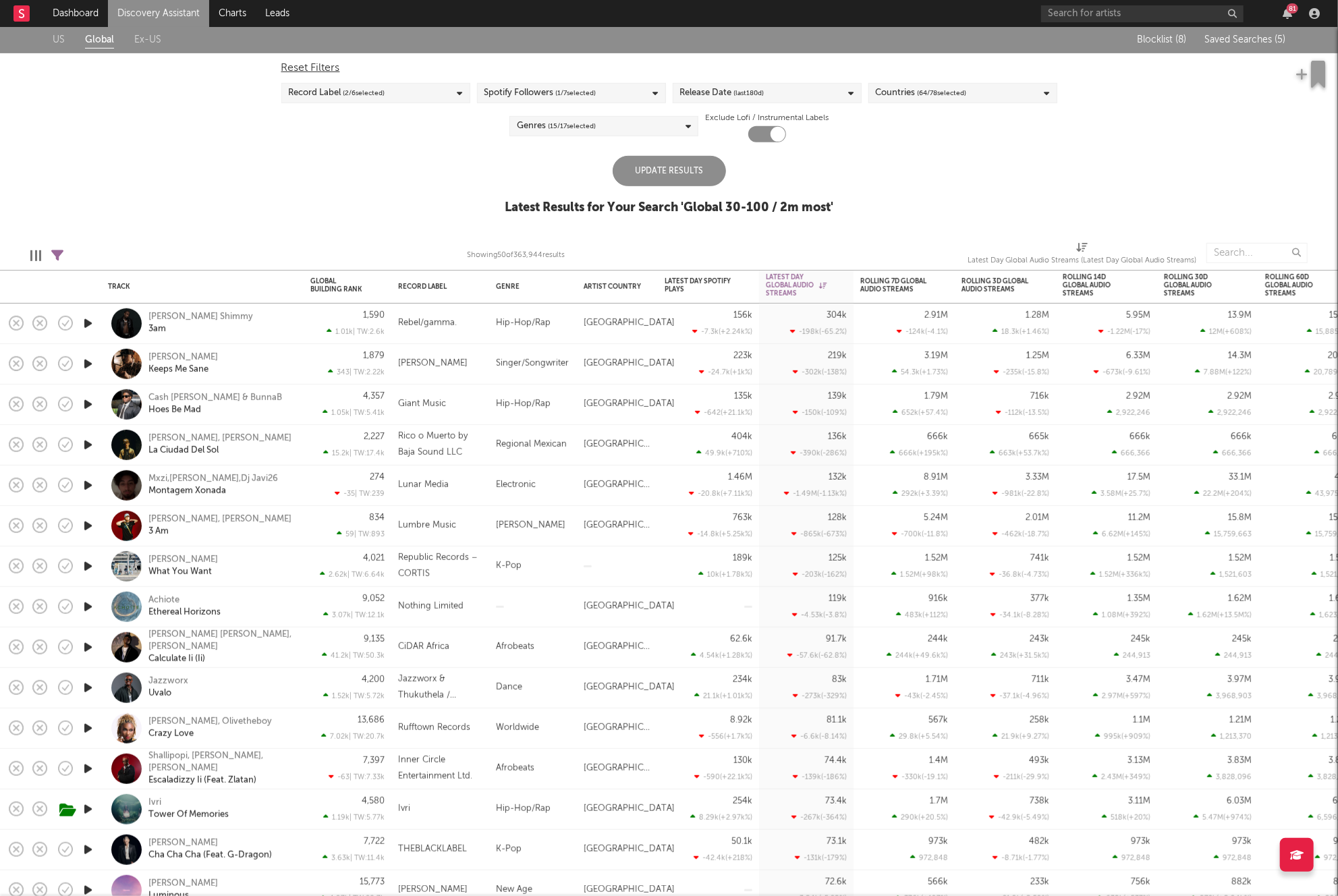
click at [937, 88] on span "( 64 / 78 selected)" at bounding box center [942, 93] width 49 height 16
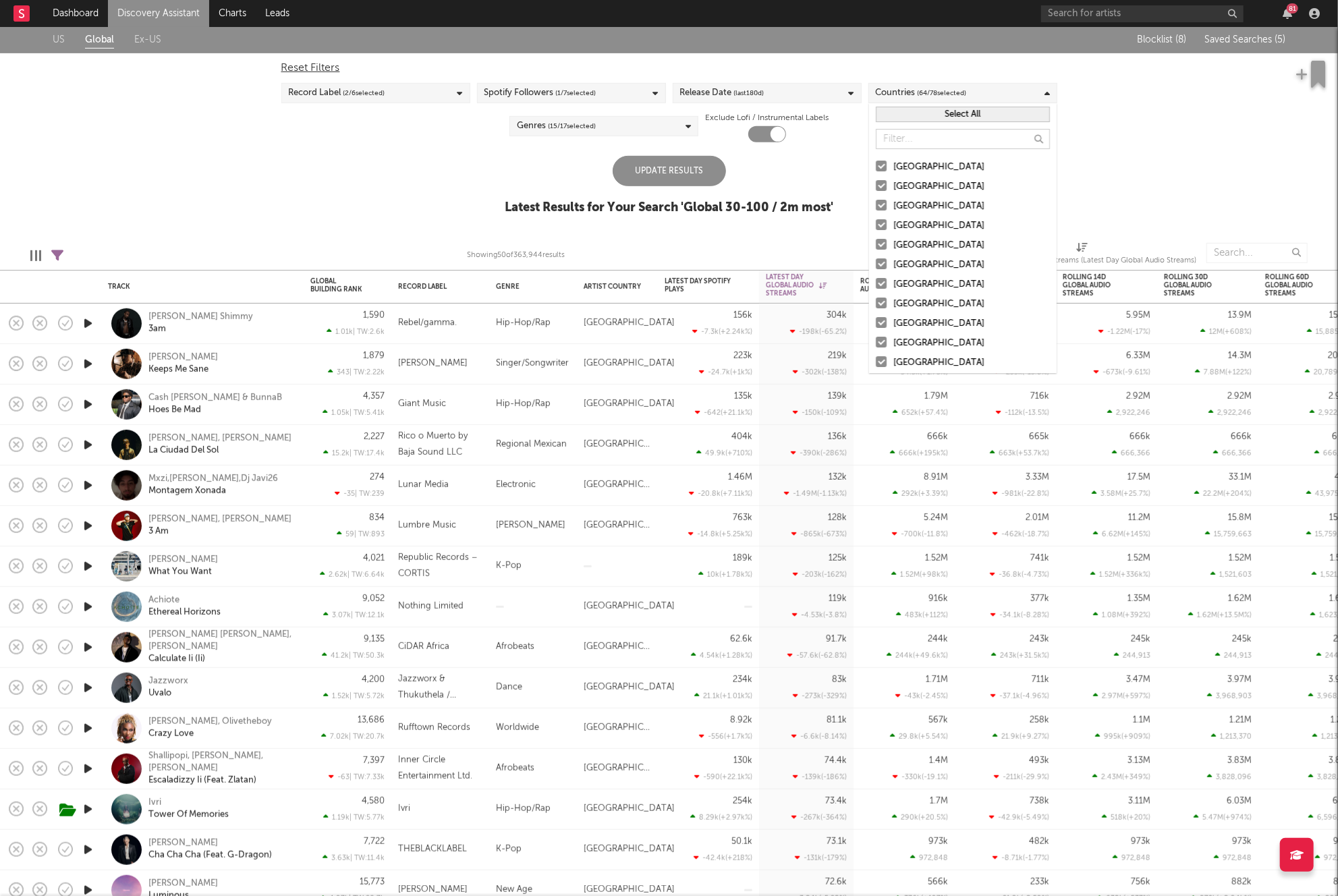
click at [937, 88] on span "( 64 / 78 selected)" at bounding box center [942, 93] width 49 height 16
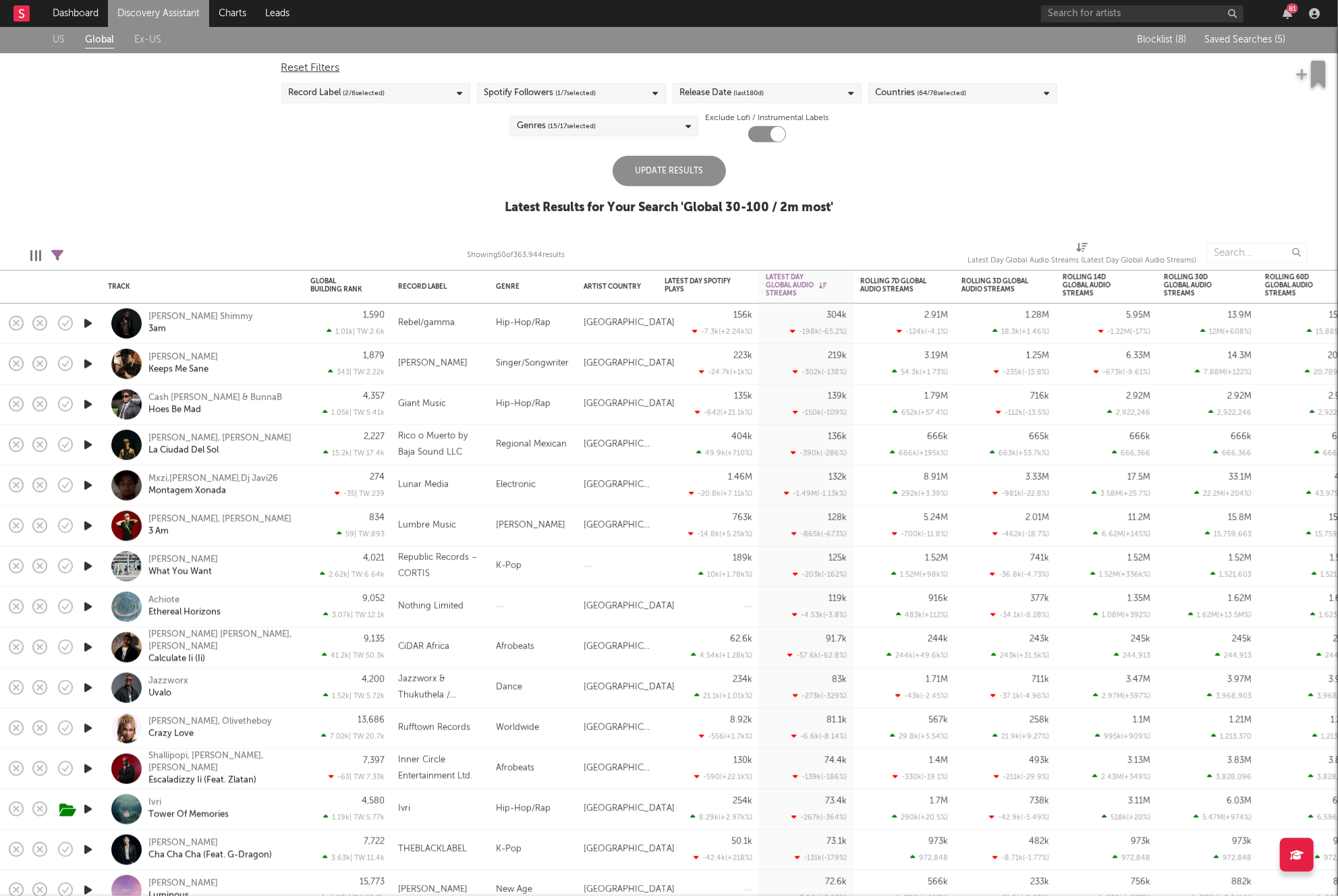
drag, startPoint x: 686, startPoint y: 167, endPoint x: 636, endPoint y: 248, distance: 95.2
click at [686, 167] on div "Update Results" at bounding box center [669, 171] width 113 height 30
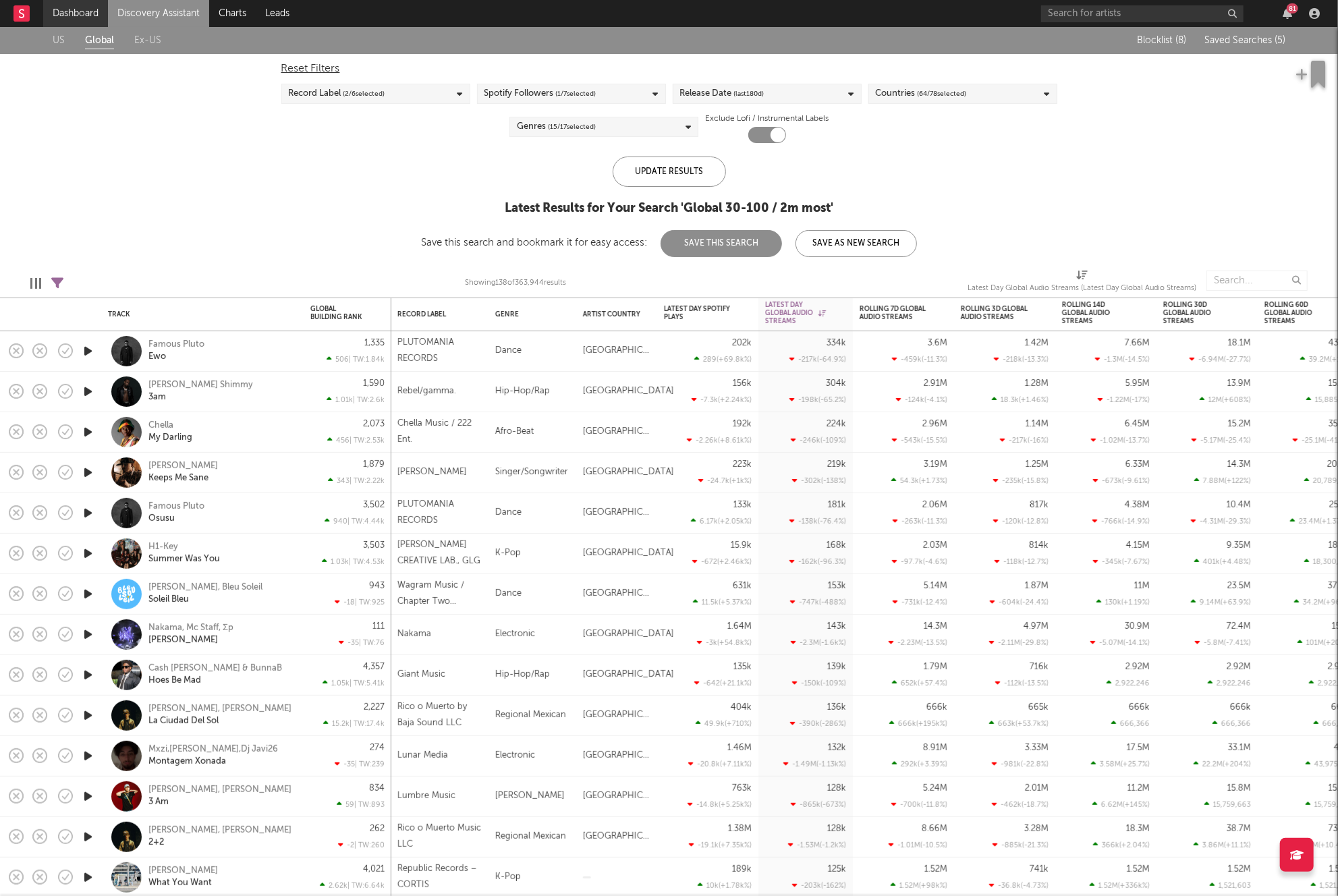
click at [85, 9] on link "Dashboard" at bounding box center [75, 14] width 64 height 27
